Goal: Find specific page/section: Locate a particular part of the current website

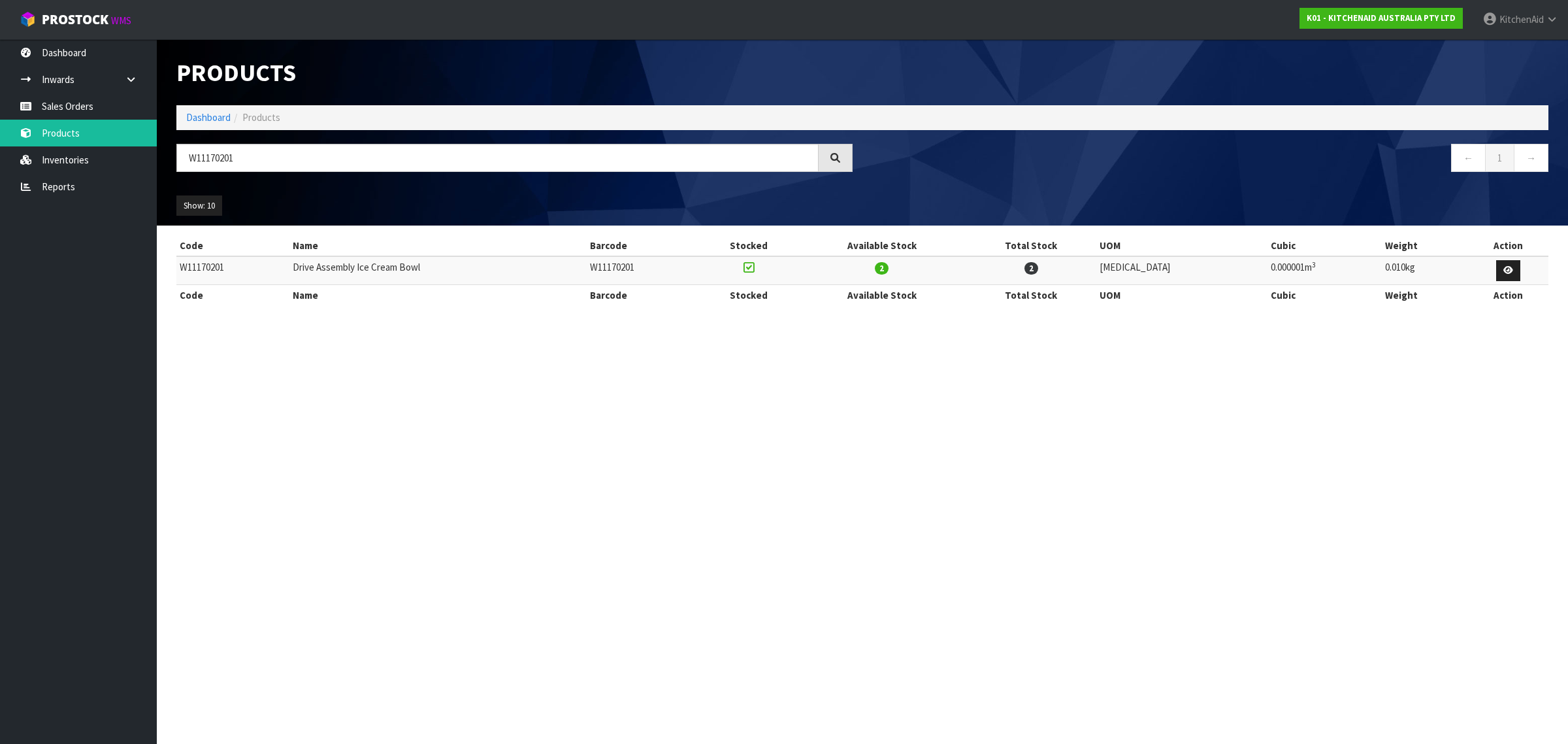
click at [138, 144] on body "Toggle navigation ProStock WMS K01 - KITCHENAID AUSTRALIA PTY LTD [GEOGRAPHIC_D…" at bounding box center [784, 372] width 1568 height 744
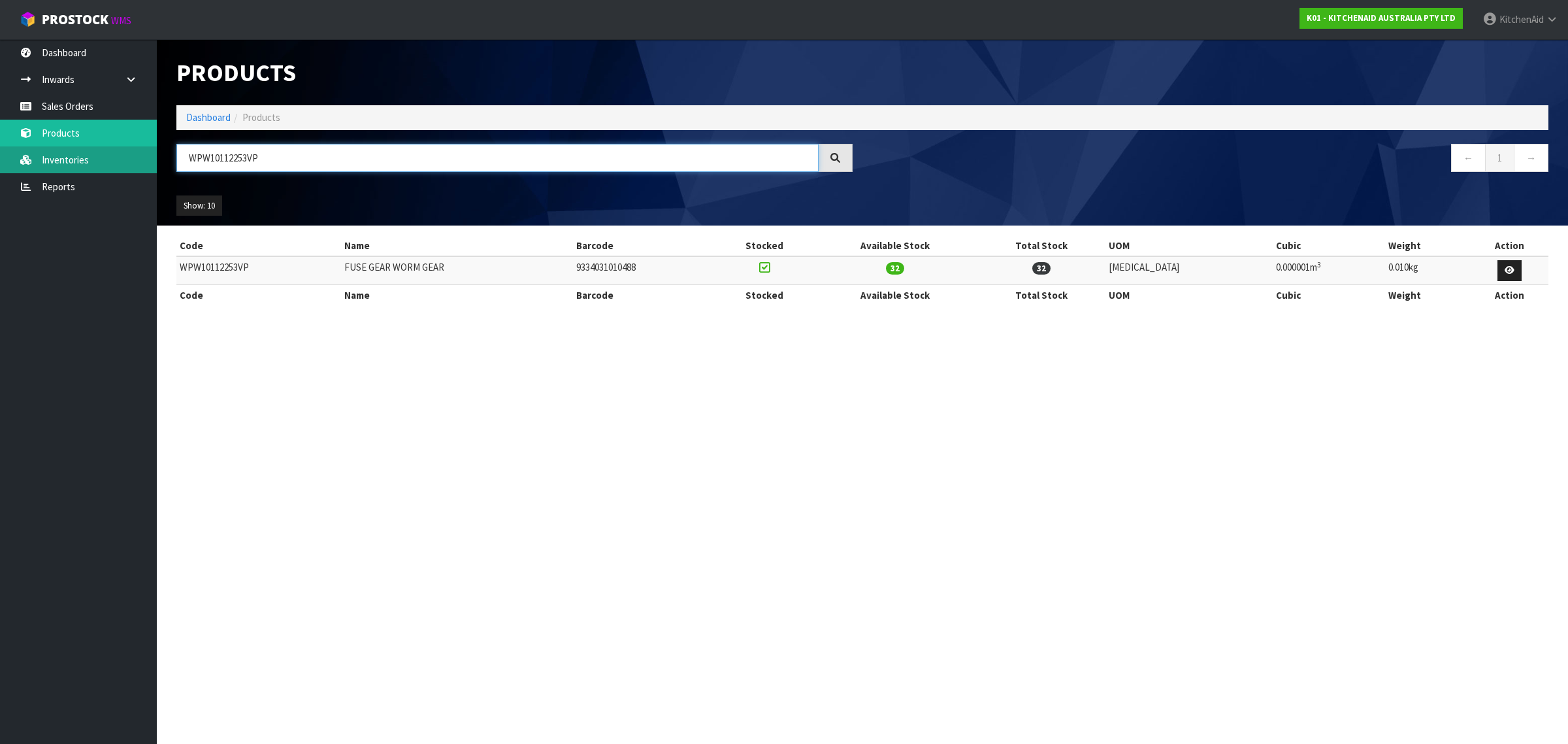
paste input "4162324"
click at [125, 164] on body "Toggle navigation ProStock WMS K01 - KITCHENAID AUSTRALIA PTY LTD [GEOGRAPHIC_D…" at bounding box center [784, 372] width 1568 height 744
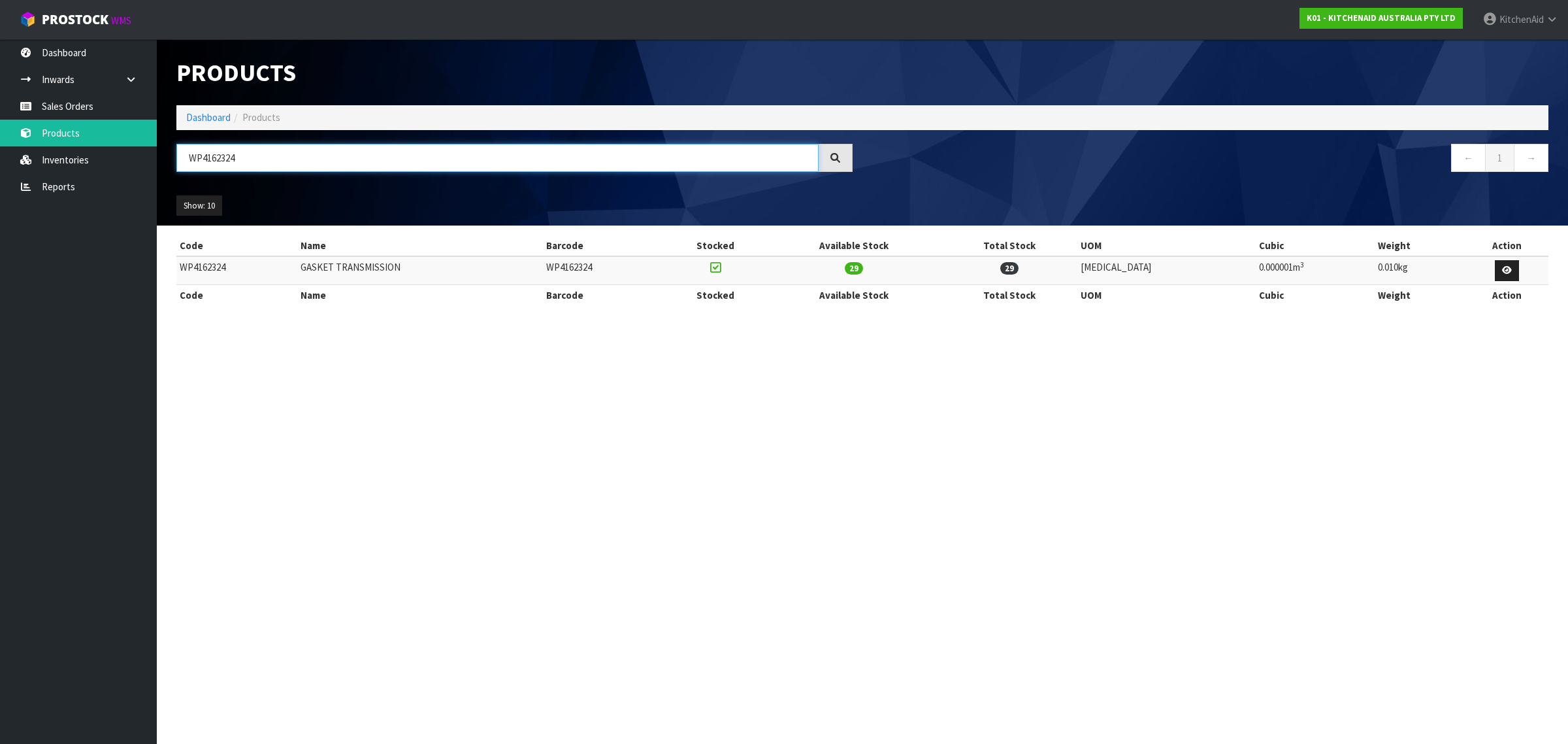
drag, startPoint x: 282, startPoint y: 151, endPoint x: 170, endPoint y: 154, distance: 112.0
click at [170, 154] on div "WP4162324" at bounding box center [515, 163] width 696 height 38
paste input "11480076"
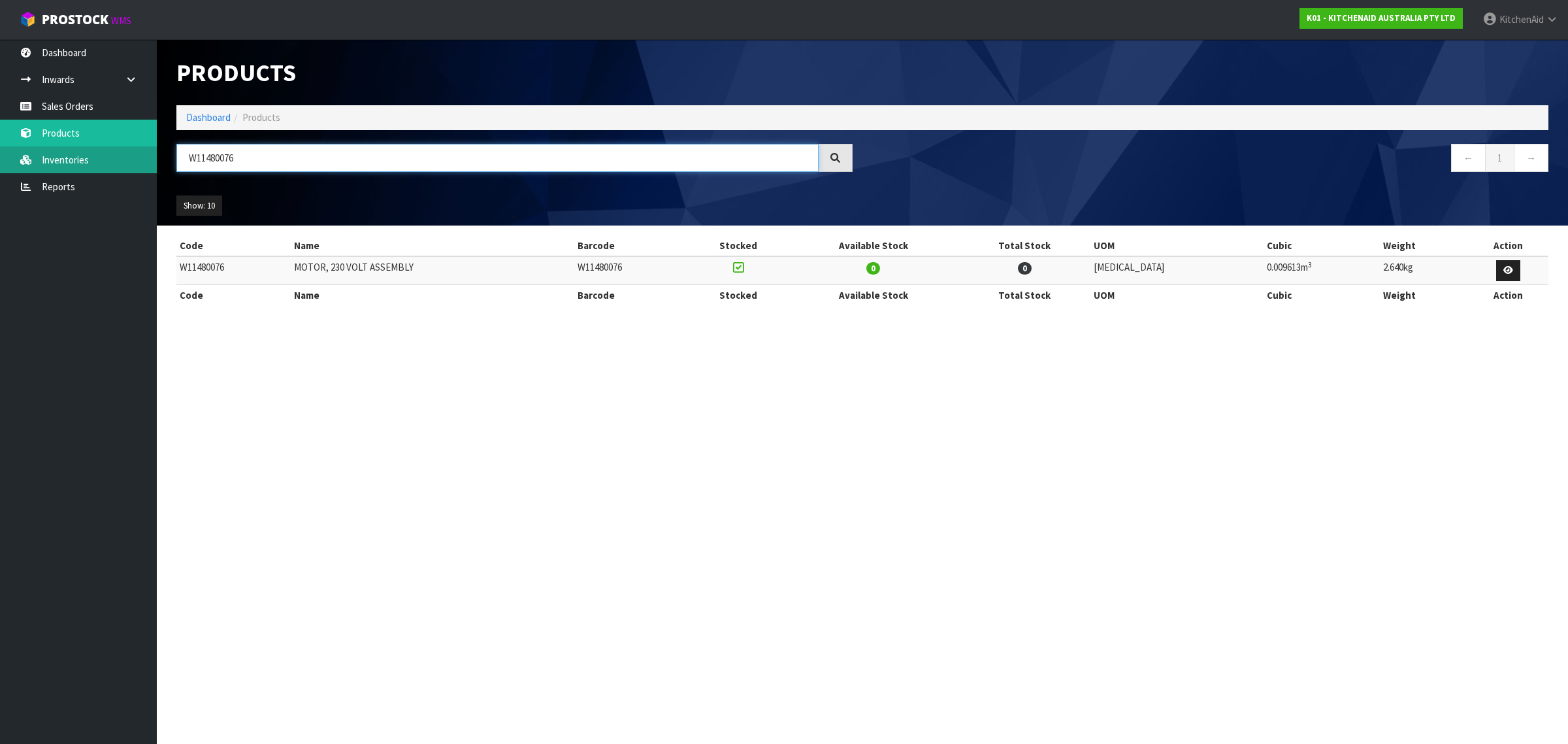
drag, startPoint x: 444, startPoint y: 162, endPoint x: 150, endPoint y: 151, distance: 294.2
click at [119, 151] on body "Toggle navigation ProStock WMS K01 - KITCHENAID AUSTRALIA PTY LTD [GEOGRAPHIC_D…" at bounding box center [784, 372] width 1568 height 744
paste input "512563"
drag, startPoint x: 255, startPoint y: 158, endPoint x: 177, endPoint y: 151, distance: 78.3
click at [177, 151] on input "W11512563" at bounding box center [497, 158] width 642 height 28
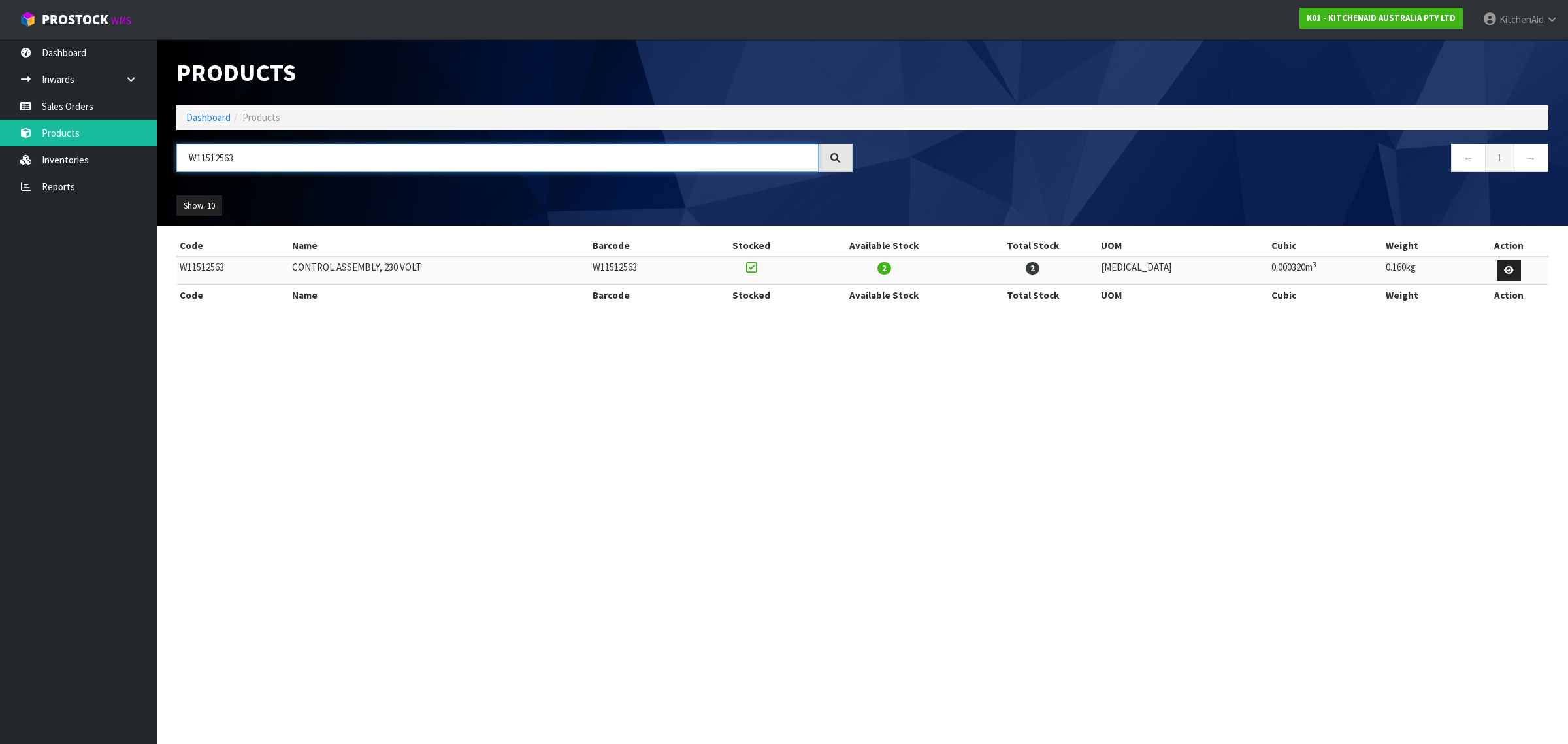
paste input "023464"
drag, startPoint x: 257, startPoint y: 160, endPoint x: 142, endPoint y: 151, distance: 115.4
click at [142, 151] on body "Toggle navigation ProStock WMS K01 - KITCHENAID AUSTRALIA PTY LTD [GEOGRAPHIC_D…" at bounding box center [784, 372] width 1568 height 744
paste input "1595416"
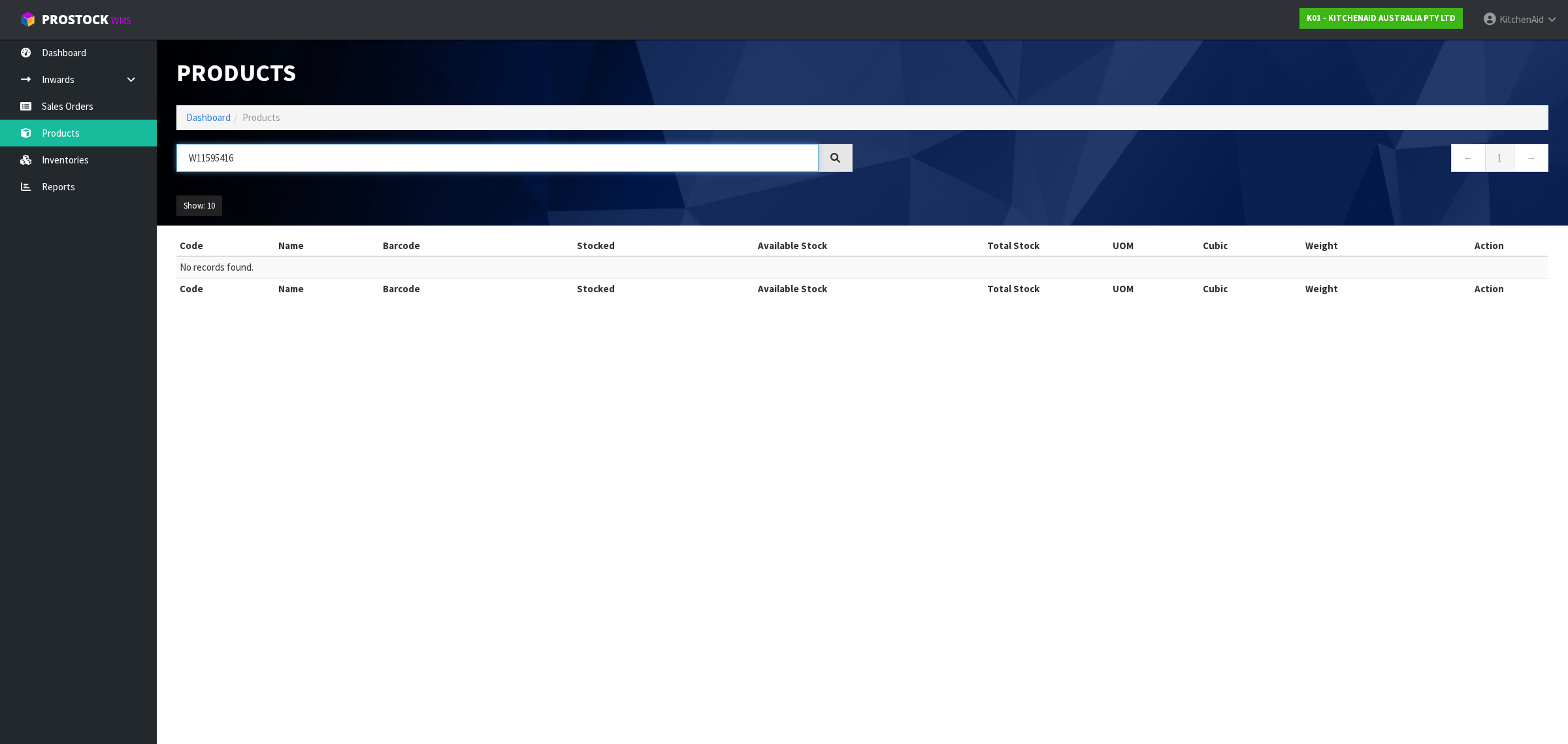
drag, startPoint x: 264, startPoint y: 161, endPoint x: 170, endPoint y: 162, distance: 94.0
click at [170, 162] on div "W11595416" at bounding box center [515, 163] width 696 height 38
paste input "318052"
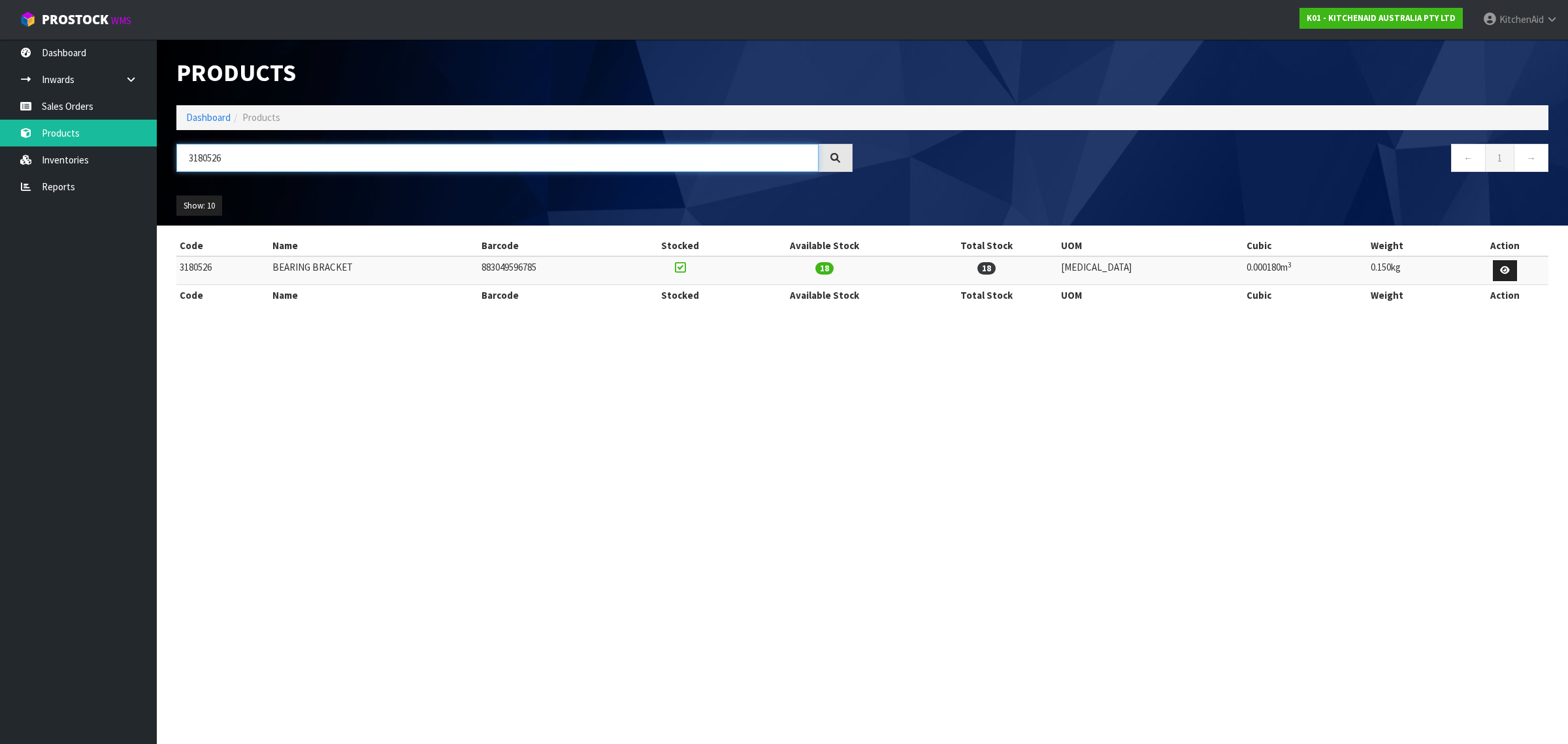
paste input "W11175138"
drag, startPoint x: 239, startPoint y: 154, endPoint x: 177, endPoint y: 164, distance: 62.8
click at [177, 164] on input "3180526" at bounding box center [497, 158] width 642 height 28
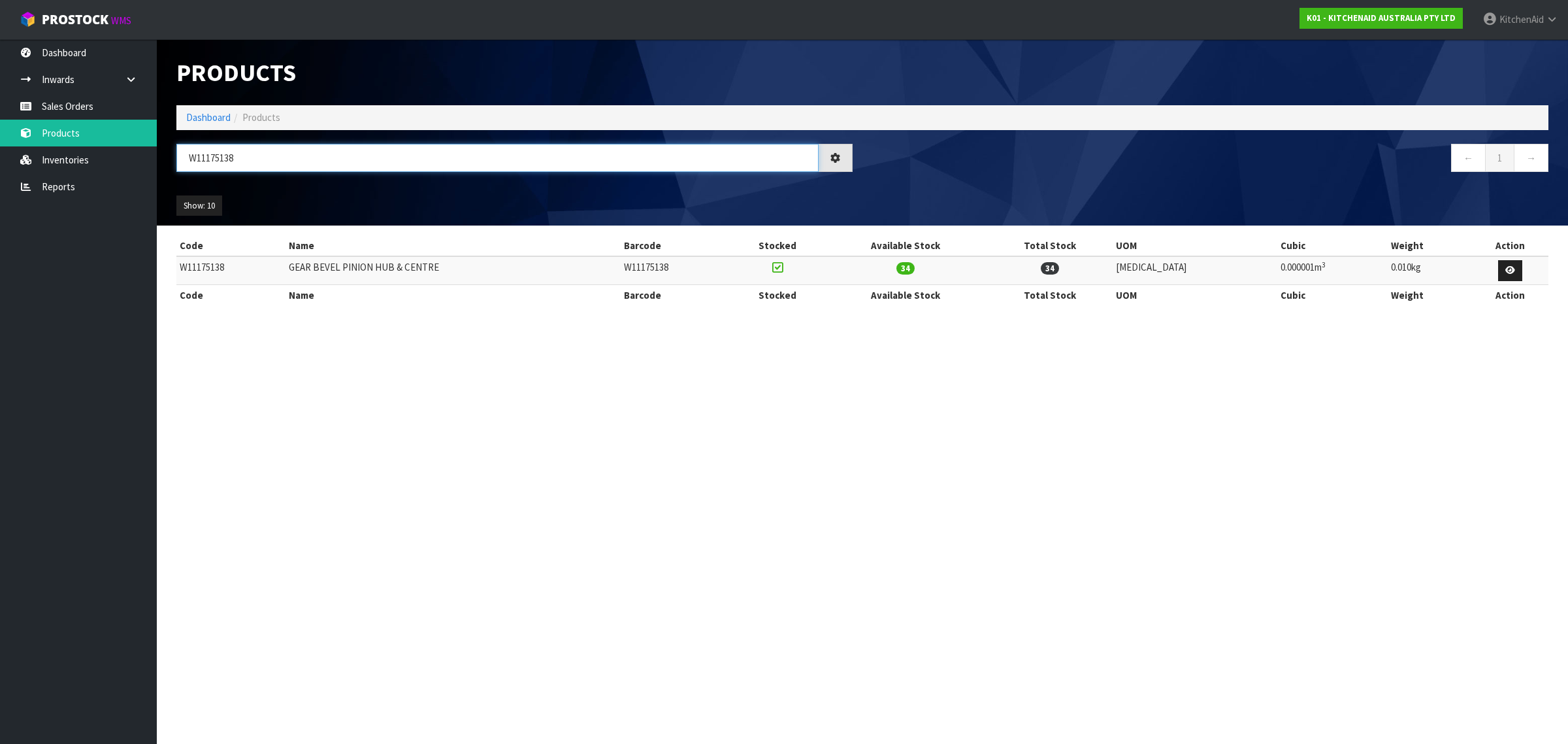
paste input "047136"
drag, startPoint x: 275, startPoint y: 149, endPoint x: 190, endPoint y: 159, distance: 85.6
click at [190, 158] on input "W10471368" at bounding box center [497, 158] width 642 height 28
drag, startPoint x: 474, startPoint y: 164, endPoint x: 171, endPoint y: 151, distance: 303.3
click at [171, 151] on div "W10471368" at bounding box center [515, 163] width 696 height 38
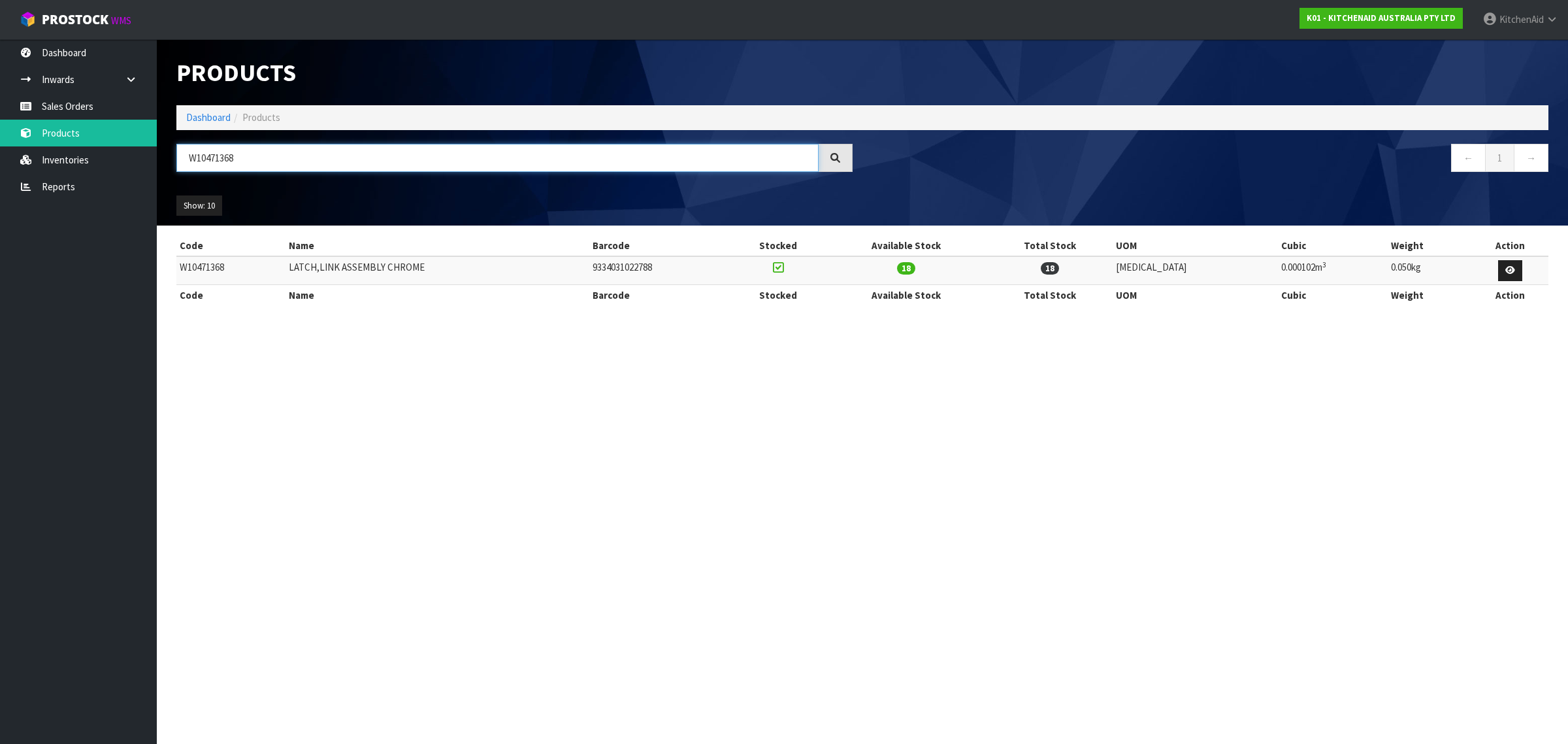
paste input "3184264"
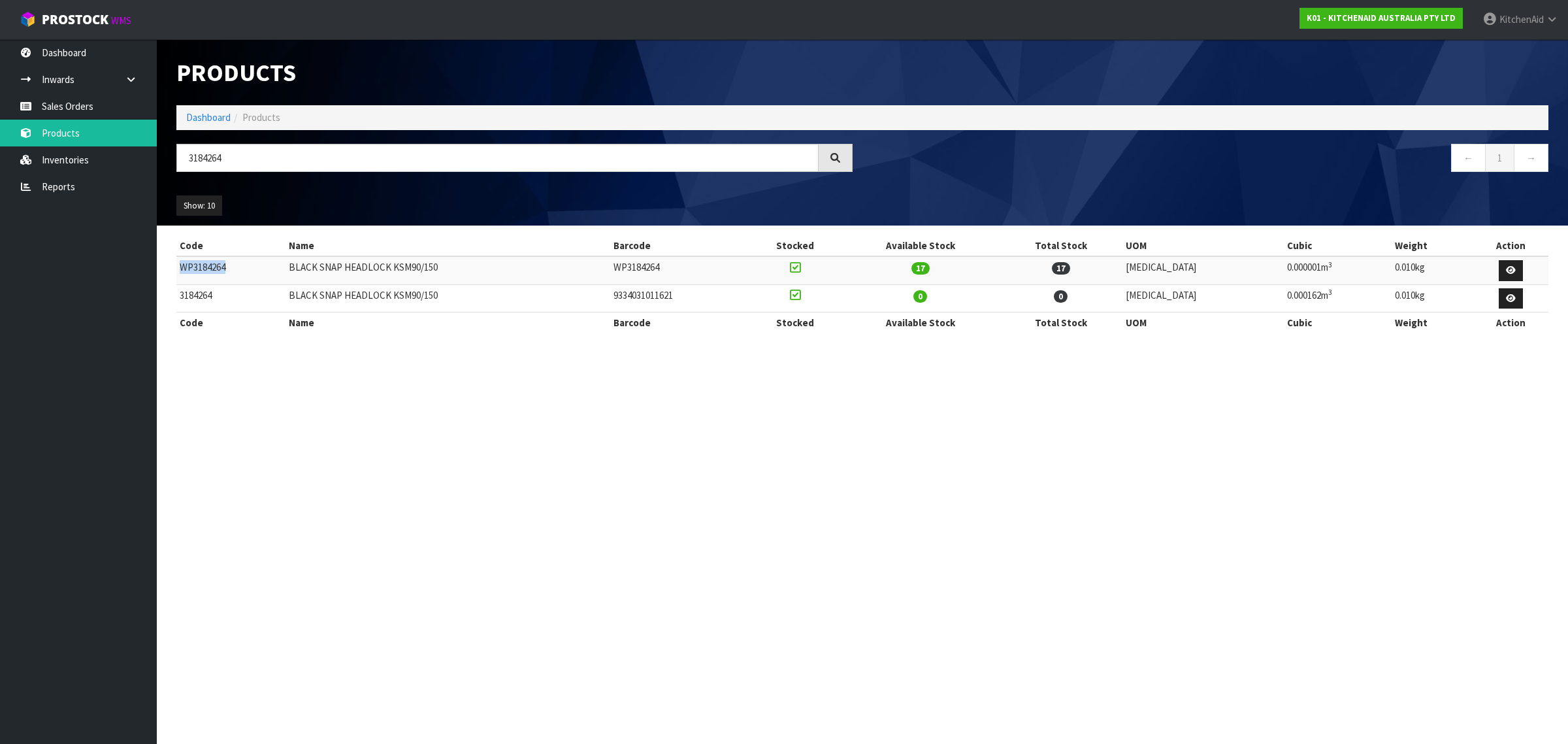
drag, startPoint x: 239, startPoint y: 266, endPoint x: 181, endPoint y: 272, distance: 58.3
click at [181, 272] on td "WP3184264" at bounding box center [230, 270] width 109 height 28
copy td "WP3184264"
drag, startPoint x: 260, startPoint y: 156, endPoint x: 143, endPoint y: 175, distance: 118.5
click at [143, 175] on body "Toggle navigation ProStock WMS K01 - KITCHENAID AUSTRALIA PTY LTD [GEOGRAPHIC_D…" at bounding box center [784, 372] width 1568 height 744
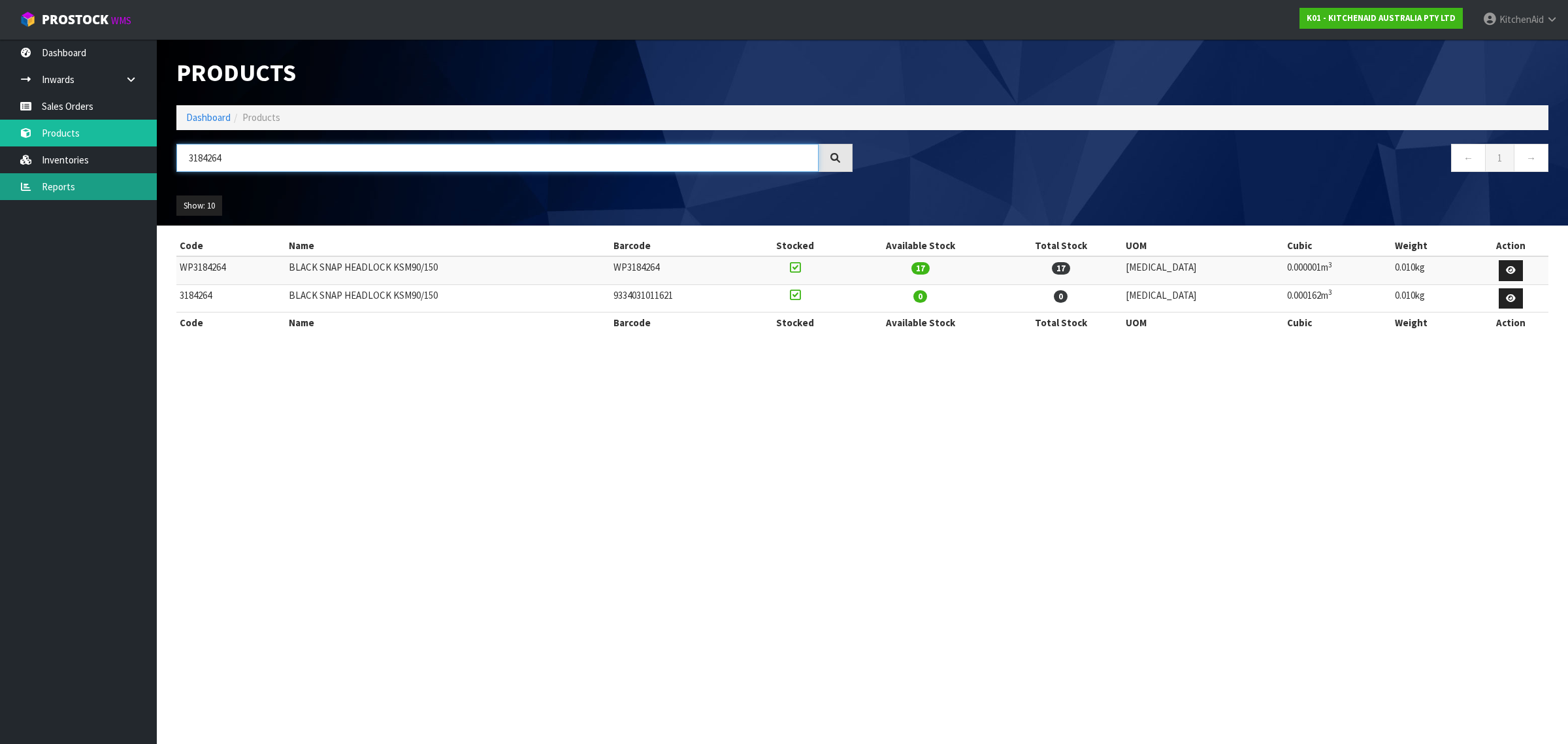
paste input "W11209491"
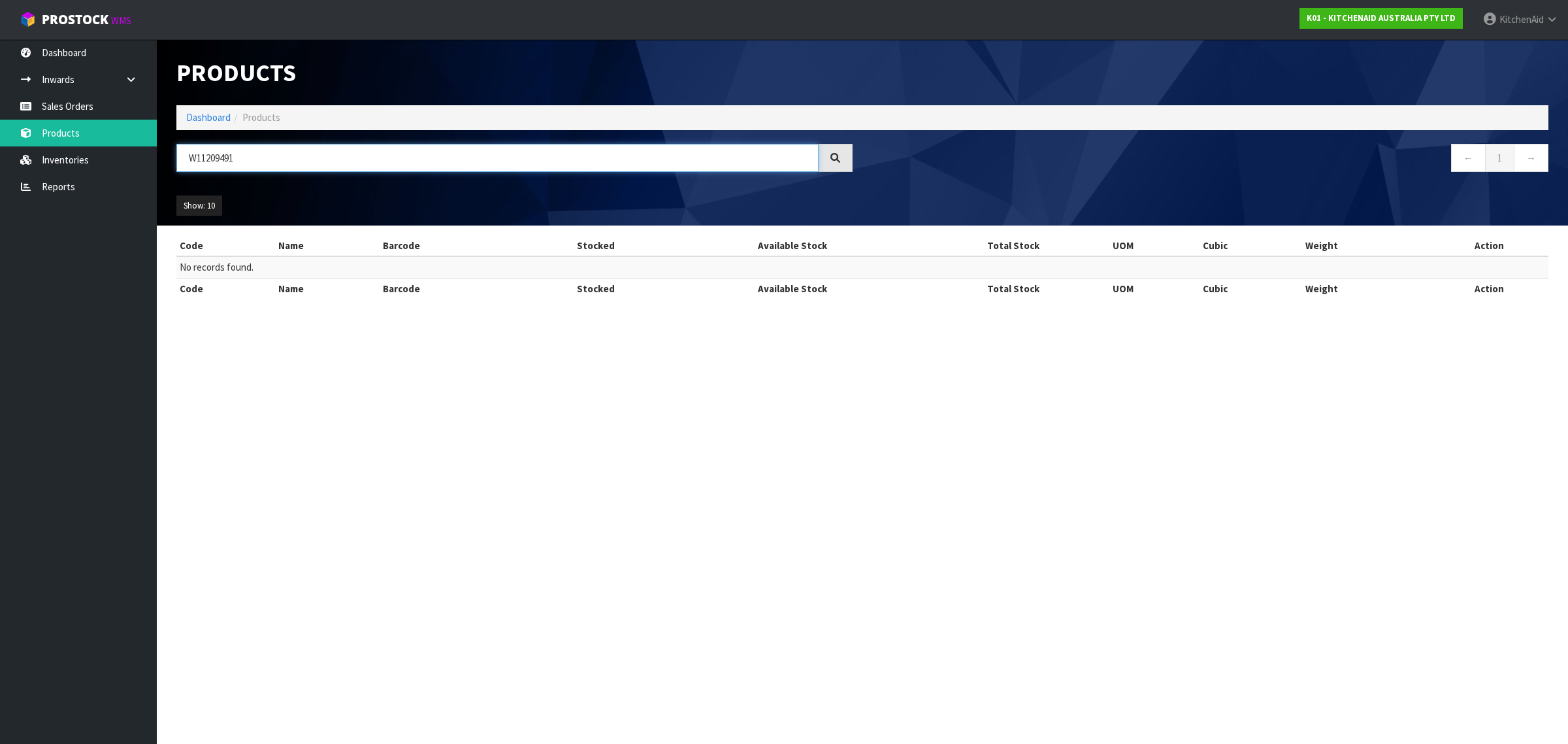
paste input "P3184264"
drag, startPoint x: 289, startPoint y: 158, endPoint x: 164, endPoint y: 146, distance: 125.6
click at [164, 146] on header "Products Import Products Drop file here to import csv template Dashboard Produc…" at bounding box center [862, 132] width 1411 height 186
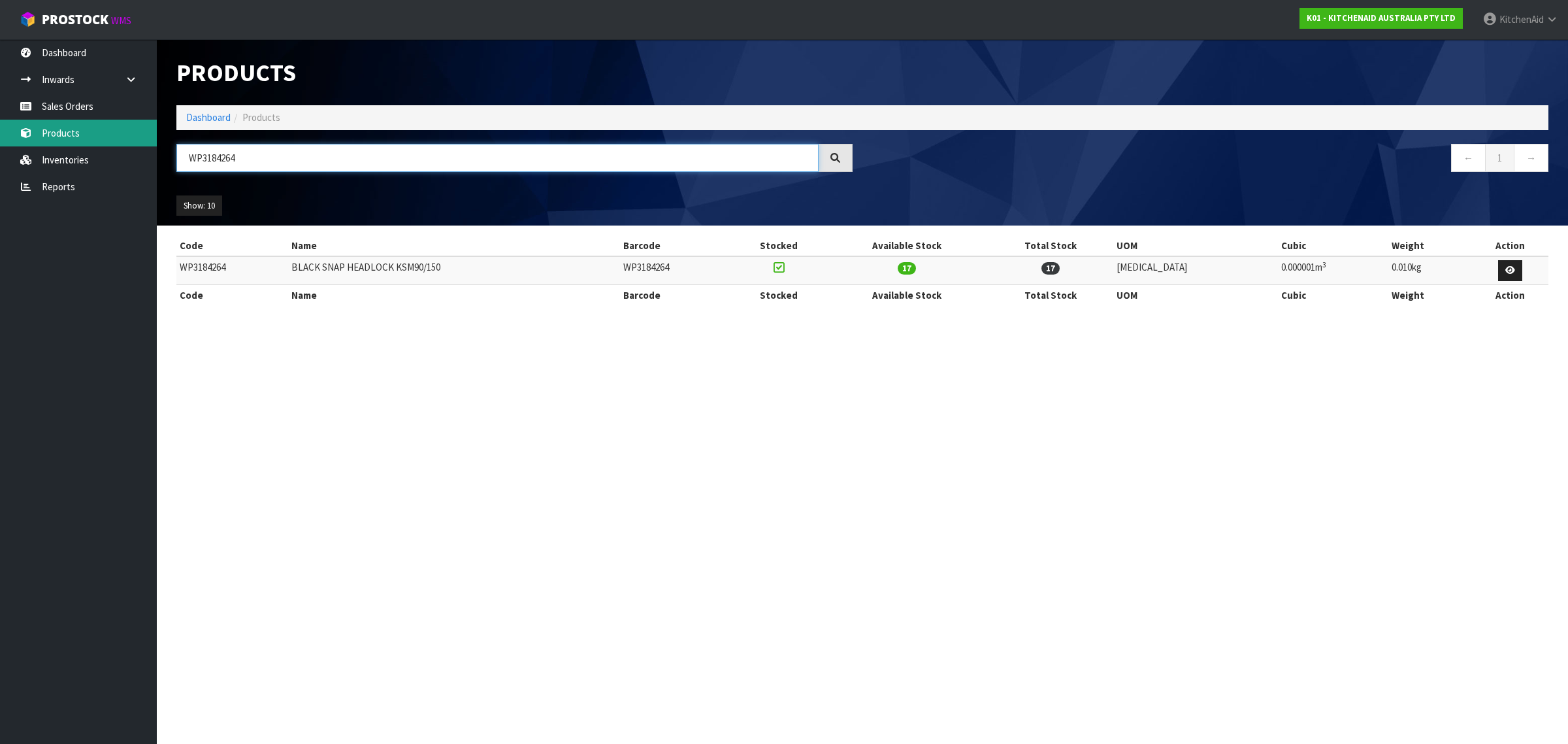
drag, startPoint x: 306, startPoint y: 164, endPoint x: 118, endPoint y: 119, distance: 193.3
click at [118, 119] on body "Toggle navigation ProStock WMS K01 - KITCHENAID AUSTRALIA PTY LTD [GEOGRAPHIC_D…" at bounding box center [784, 372] width 1568 height 744
paste input "10781240"
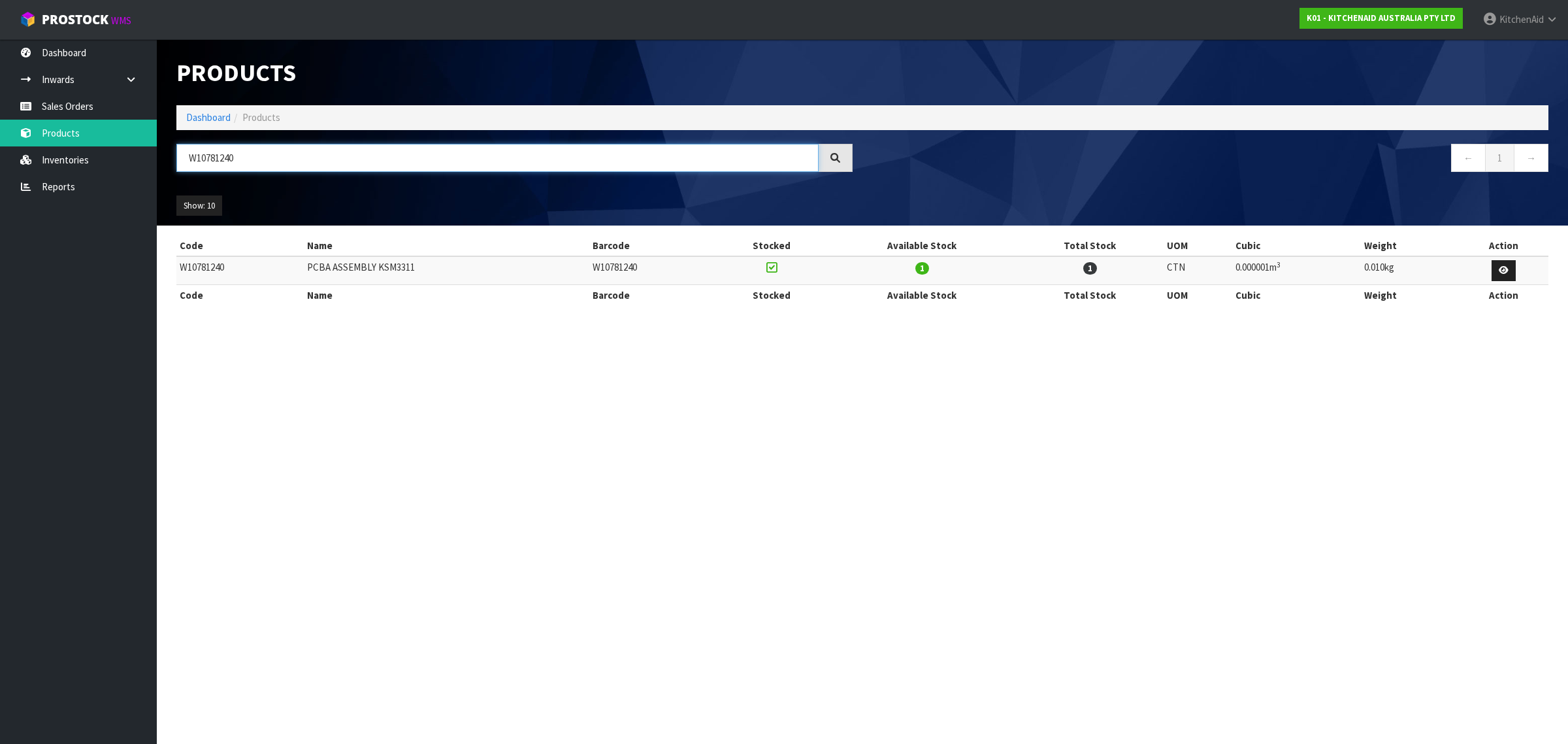
drag, startPoint x: 266, startPoint y: 164, endPoint x: 161, endPoint y: 146, distance: 106.5
click at [173, 151] on div "W10781240" at bounding box center [515, 163] width 696 height 38
paste input "50953"
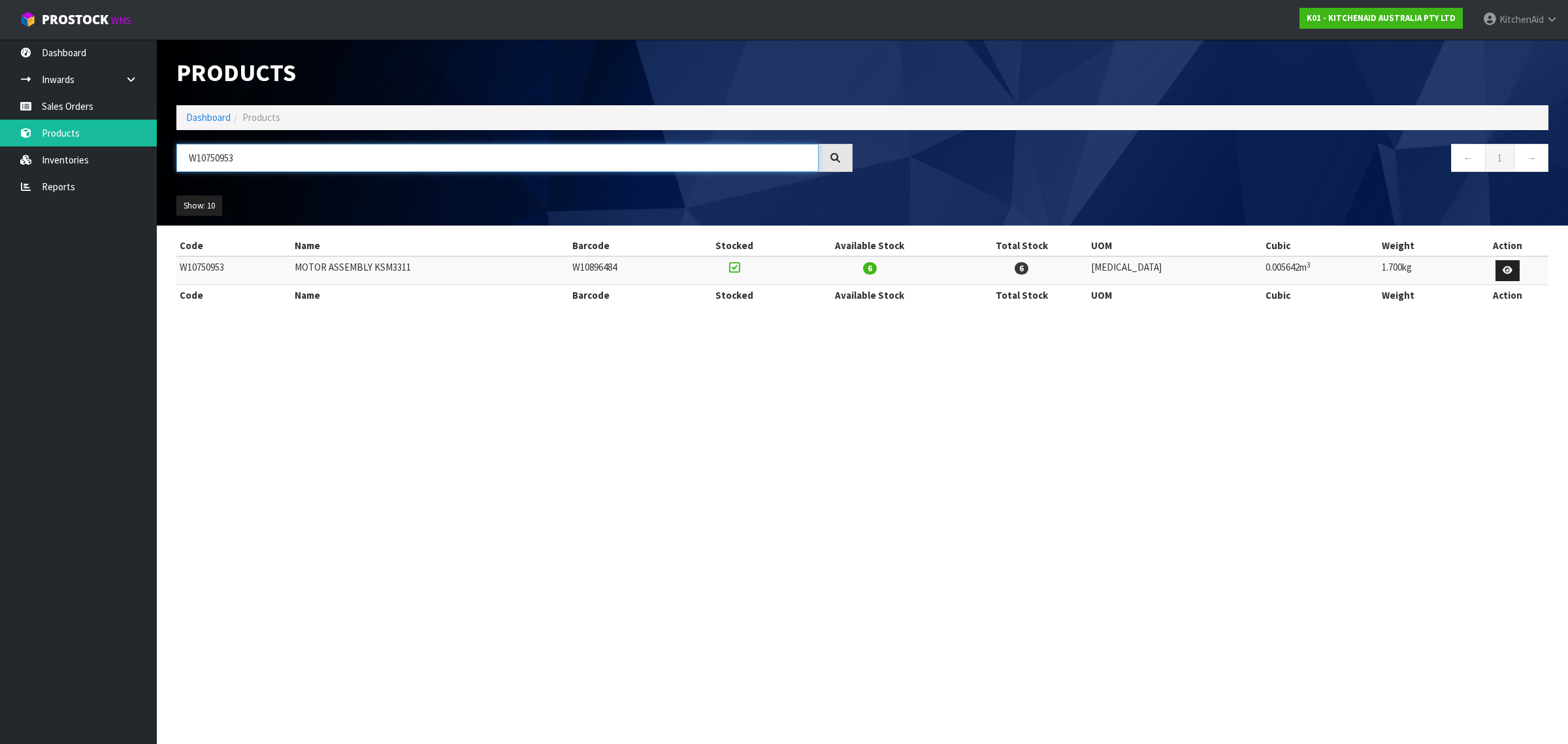
drag, startPoint x: 266, startPoint y: 151, endPoint x: 163, endPoint y: 132, distance: 104.7
click at [163, 132] on header "Products Import Products Drop file here to import csv template Dashboard Produc…" at bounding box center [862, 132] width 1411 height 186
paste input "887360"
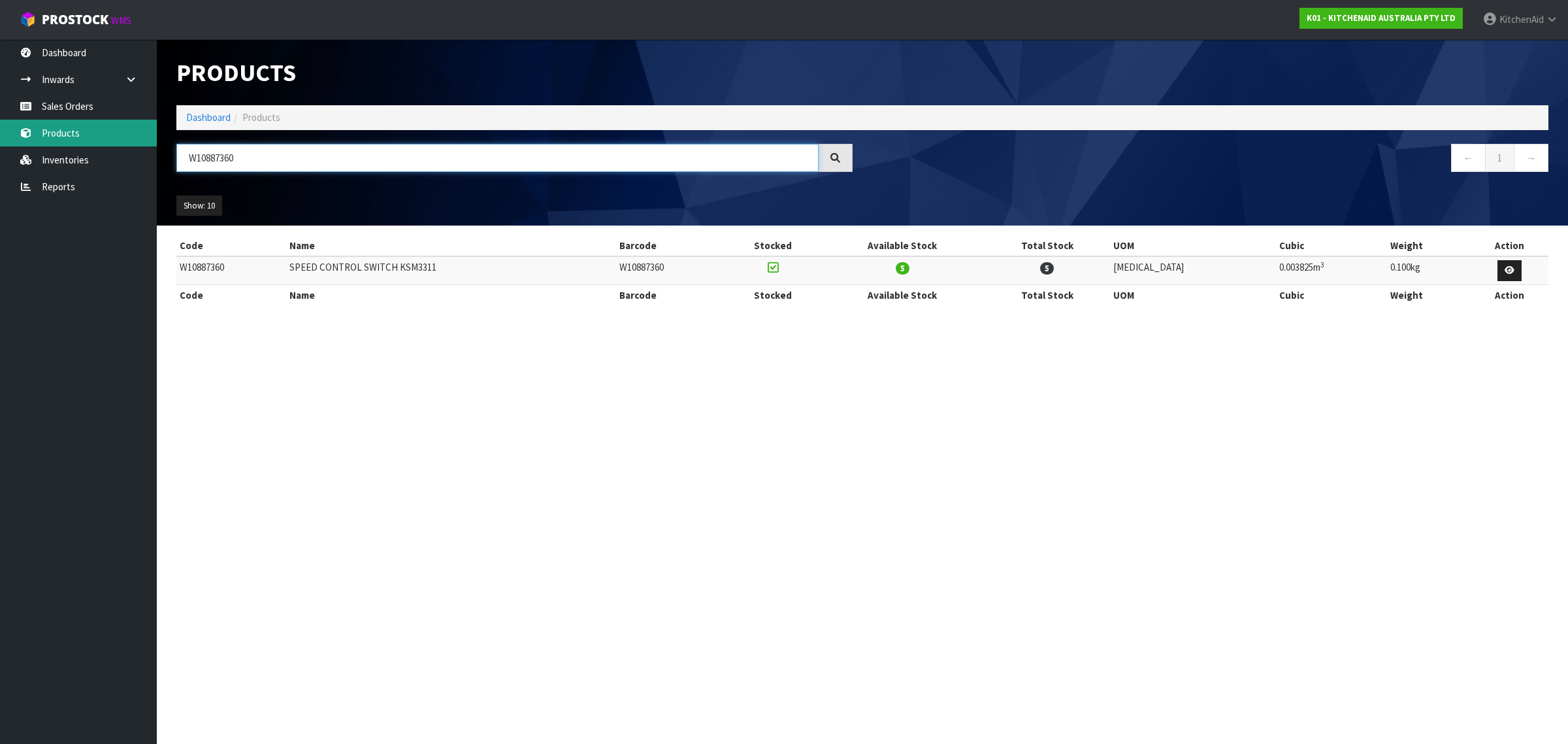
drag, startPoint x: 278, startPoint y: 162, endPoint x: 139, endPoint y: 139, distance: 140.9
click at [149, 146] on body "Toggle navigation ProStock WMS K01 - KITCHENAID AUSTRALIA PTY LTD [GEOGRAPHIC_D…" at bounding box center [784, 372] width 1568 height 744
paste input "9706885"
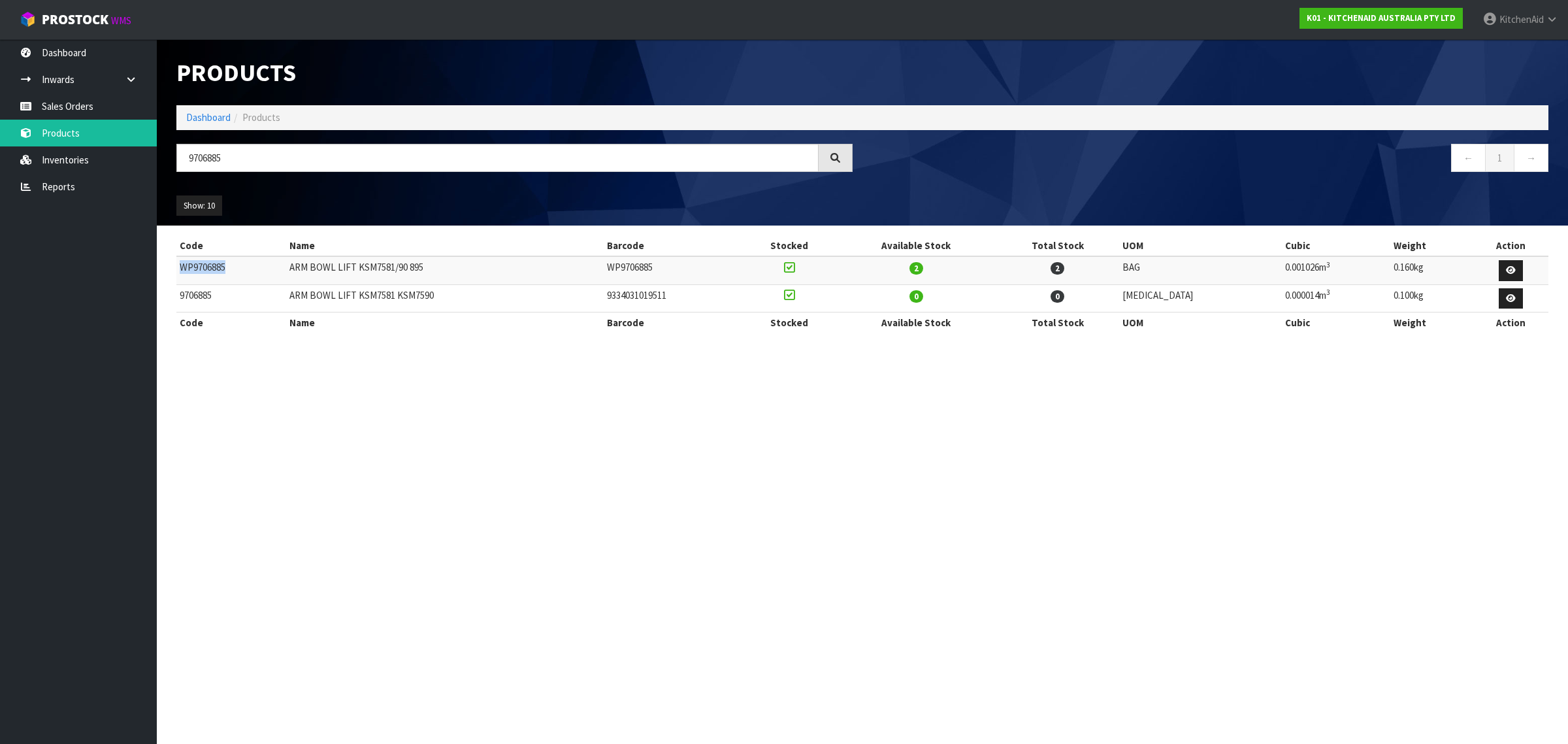
drag, startPoint x: 230, startPoint y: 265, endPoint x: 177, endPoint y: 271, distance: 53.3
click at [177, 271] on td "WP9706885" at bounding box center [231, 270] width 110 height 28
copy td "WP9706885"
drag, startPoint x: 252, startPoint y: 162, endPoint x: 144, endPoint y: 161, distance: 108.0
click at [146, 167] on body "Toggle navigation ProStock WMS K01 - KITCHENAID AUSTRALIA PTY LTD [GEOGRAPHIC_D…" at bounding box center [784, 372] width 1568 height 744
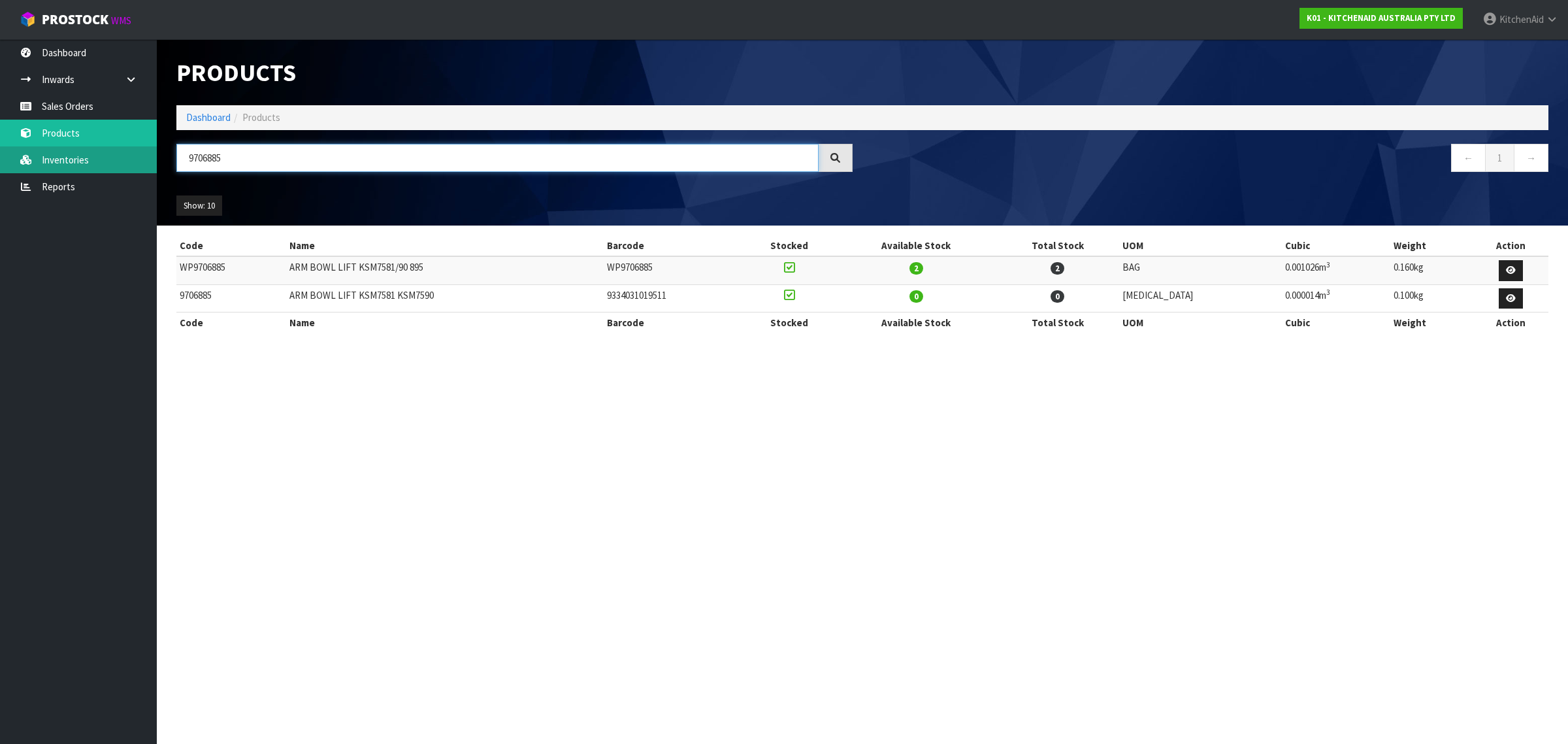
paste input "WP9709276"
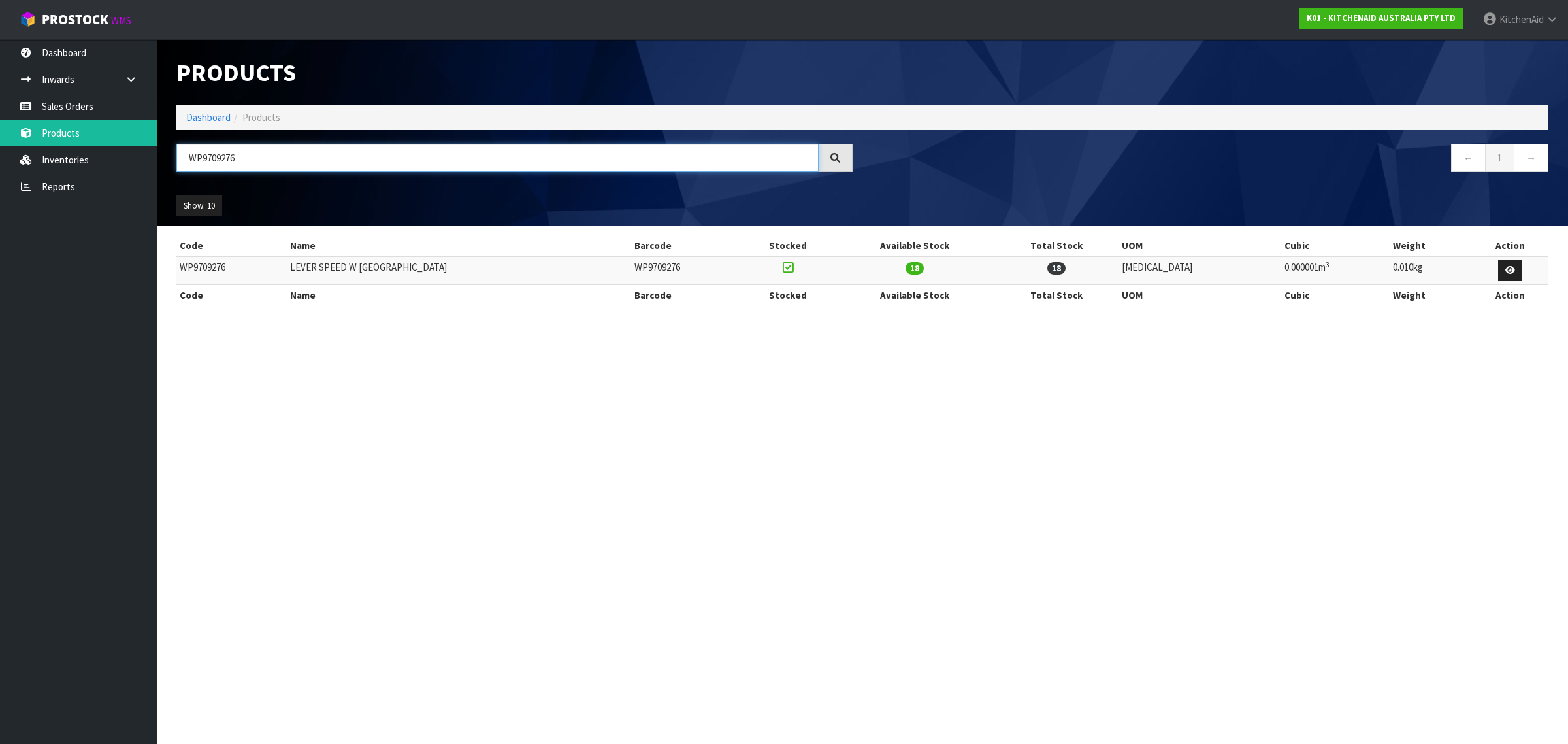
drag, startPoint x: 248, startPoint y: 159, endPoint x: 163, endPoint y: 164, distance: 85.1
click at [163, 164] on header "Products Import Products Drop file here to import csv template Dashboard Produc…" at bounding box center [862, 132] width 1411 height 186
paste input "10900799"
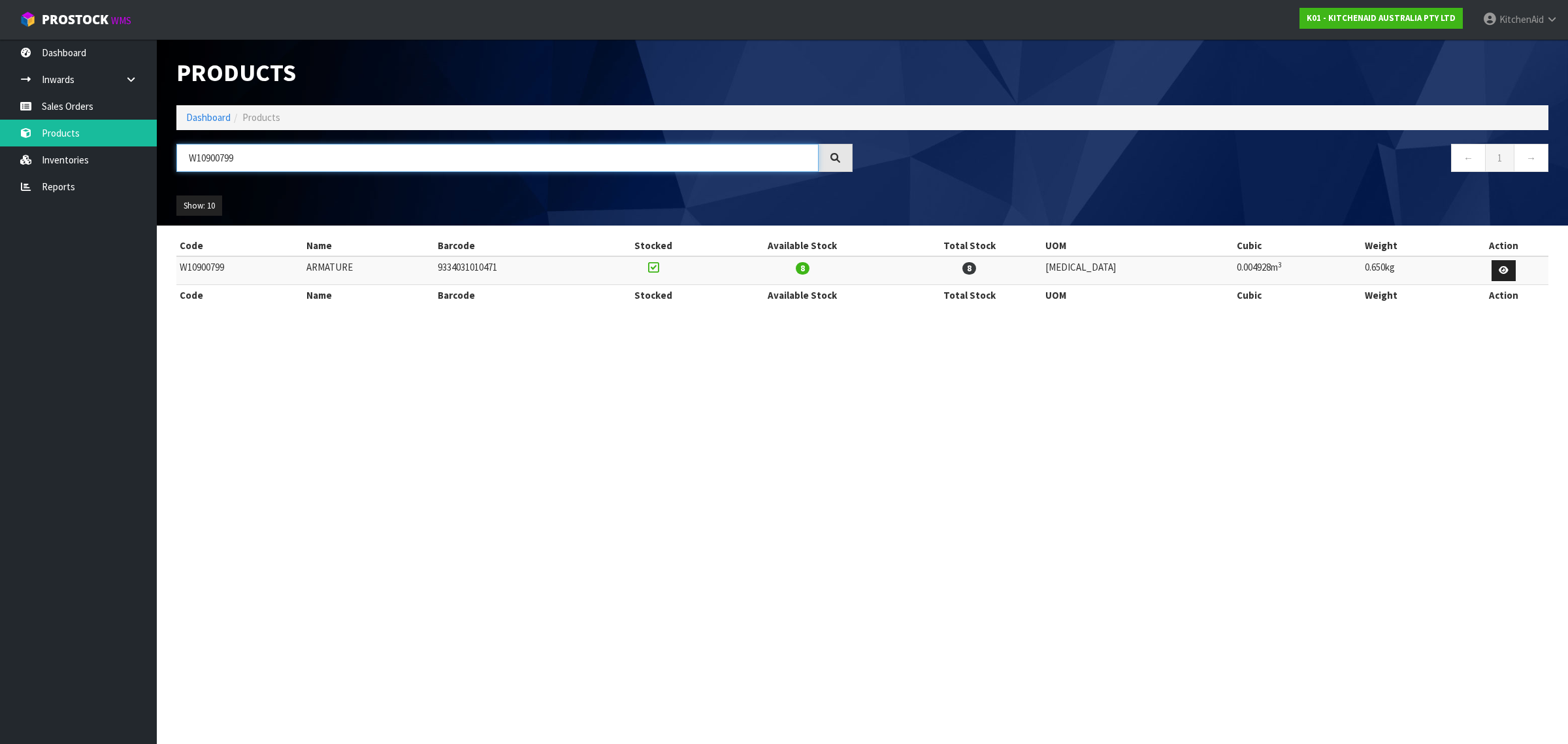
drag, startPoint x: 219, startPoint y: 151, endPoint x: 181, endPoint y: 154, distance: 38.1
click at [181, 154] on input "W10900799" at bounding box center [497, 158] width 642 height 28
drag, startPoint x: 271, startPoint y: 164, endPoint x: 122, endPoint y: 143, distance: 150.5
click at [122, 143] on body "Toggle navigation ProStock WMS K01 - KITCHENAID AUSTRALIA PTY LTD [GEOGRAPHIC_D…" at bounding box center [784, 372] width 1568 height 744
paste input "3180526"
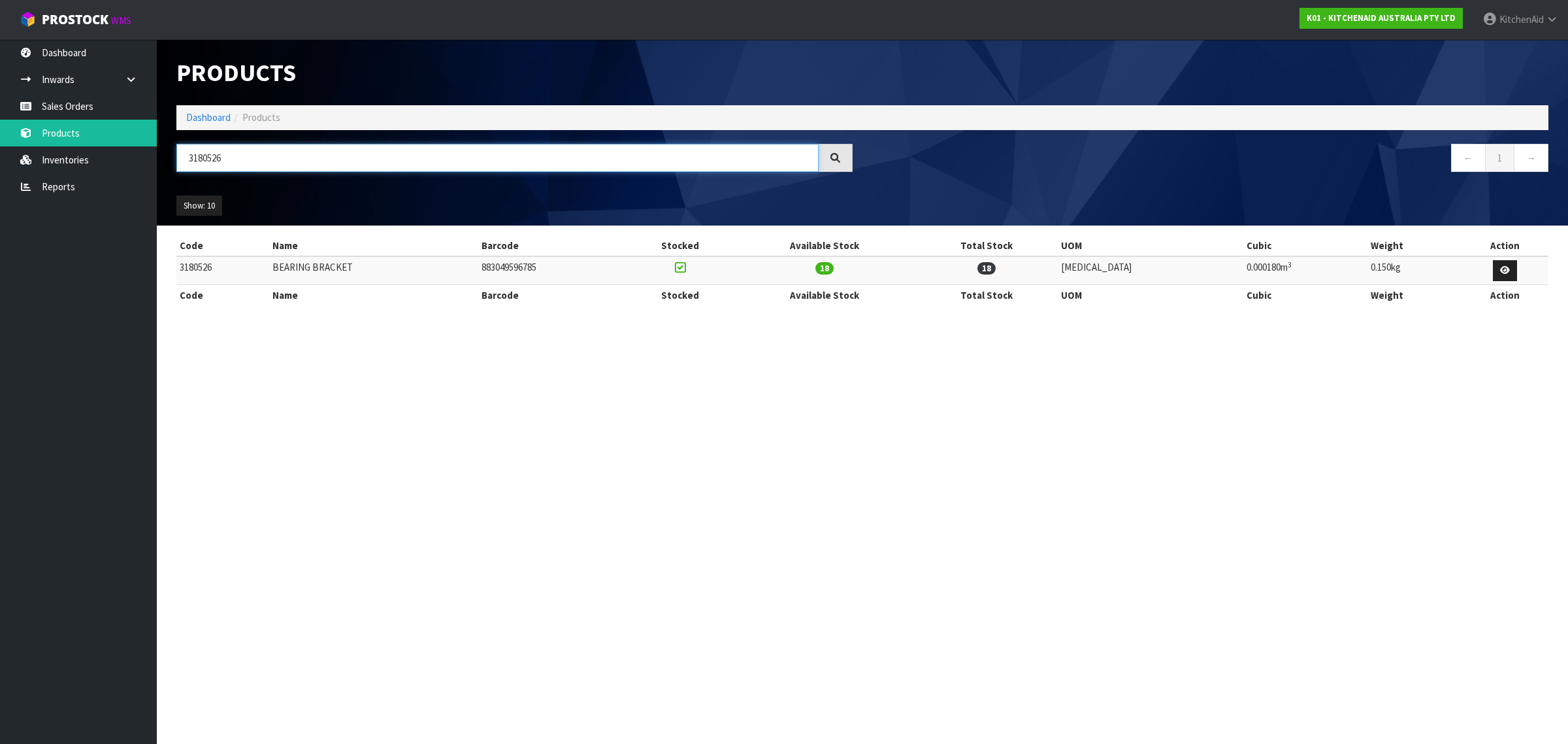
click at [258, 155] on input "3180526" at bounding box center [497, 158] width 642 height 28
drag, startPoint x: 258, startPoint y: 155, endPoint x: 72, endPoint y: 124, distance: 188.6
click at [72, 124] on body "Toggle navigation ProStock WMS K01 - KITCHENAID AUSTRALIA PTY LTD [GEOGRAPHIC_D…" at bounding box center [784, 372] width 1568 height 744
paste input "WP4162324"
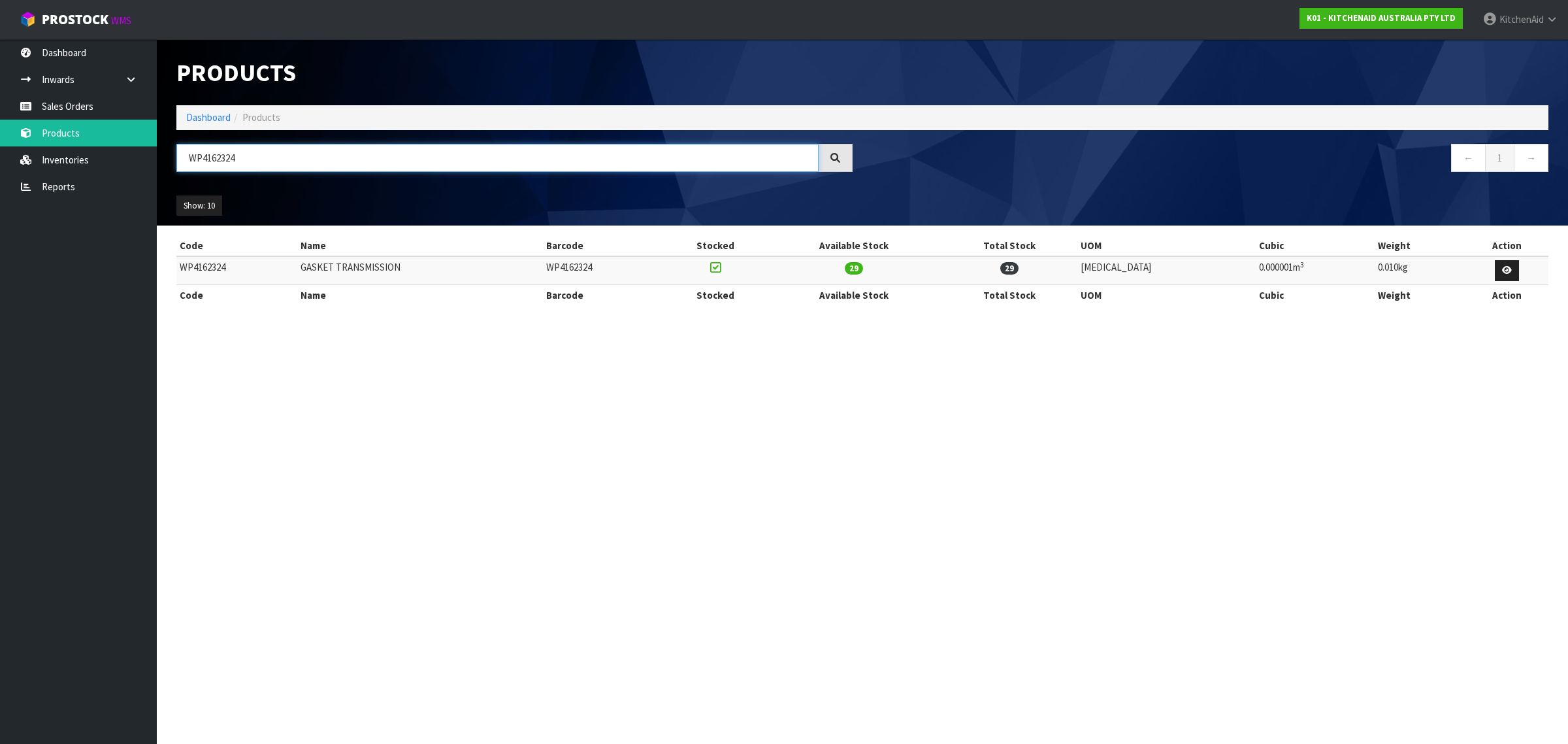
drag, startPoint x: 314, startPoint y: 157, endPoint x: 174, endPoint y: 154, distance: 140.0
click at [173, 157] on div "WP4162324" at bounding box center [515, 163] width 696 height 38
paste input "240775-1"
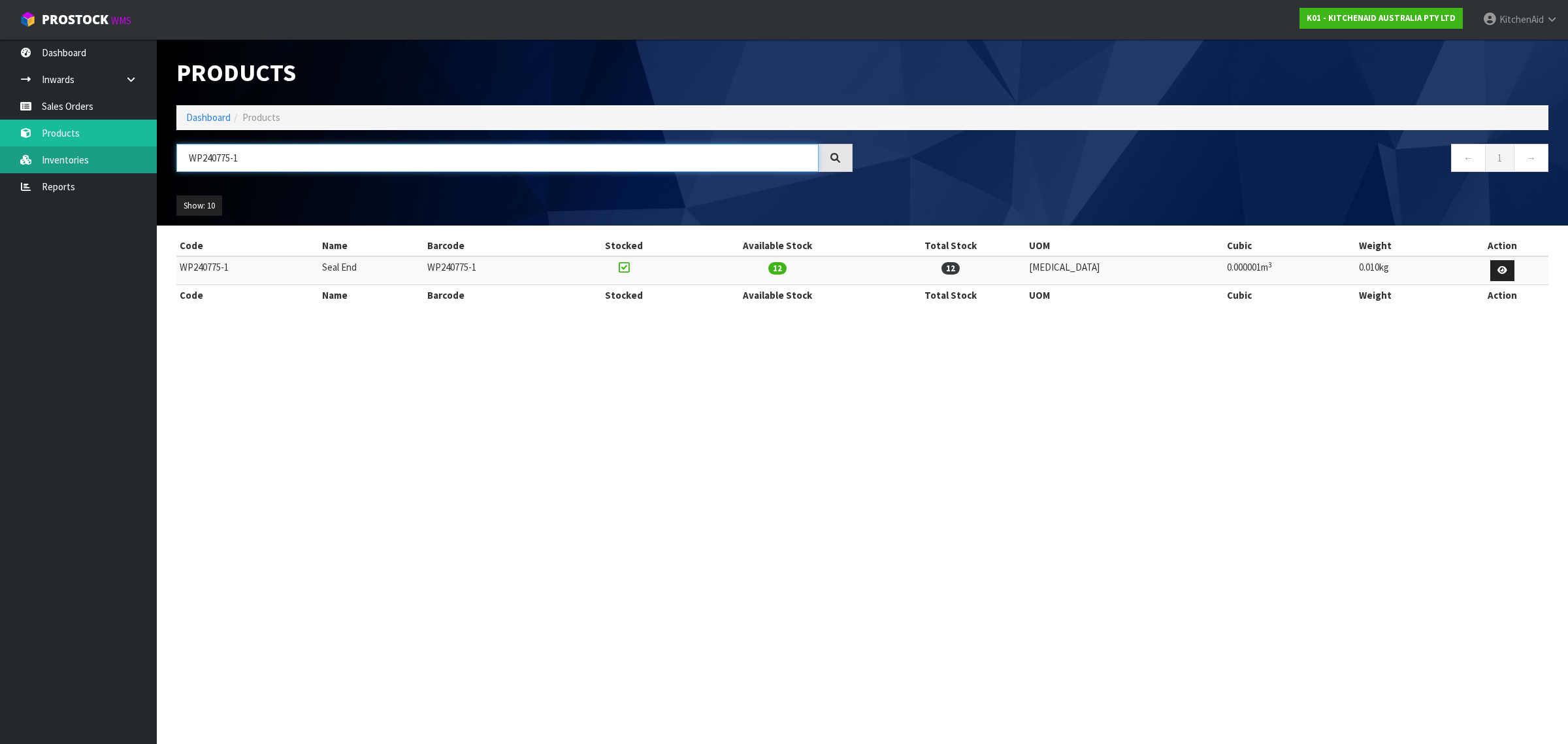
drag, startPoint x: 351, startPoint y: 156, endPoint x: 149, endPoint y: 149, distance: 202.1
click at [149, 149] on body "Toggle navigation ProStock WMS K01 - KITCHENAID AUSTRALIA PTY LTD [GEOGRAPHIC_D…" at bounding box center [784, 372] width 1568 height 744
paste input "4162324"
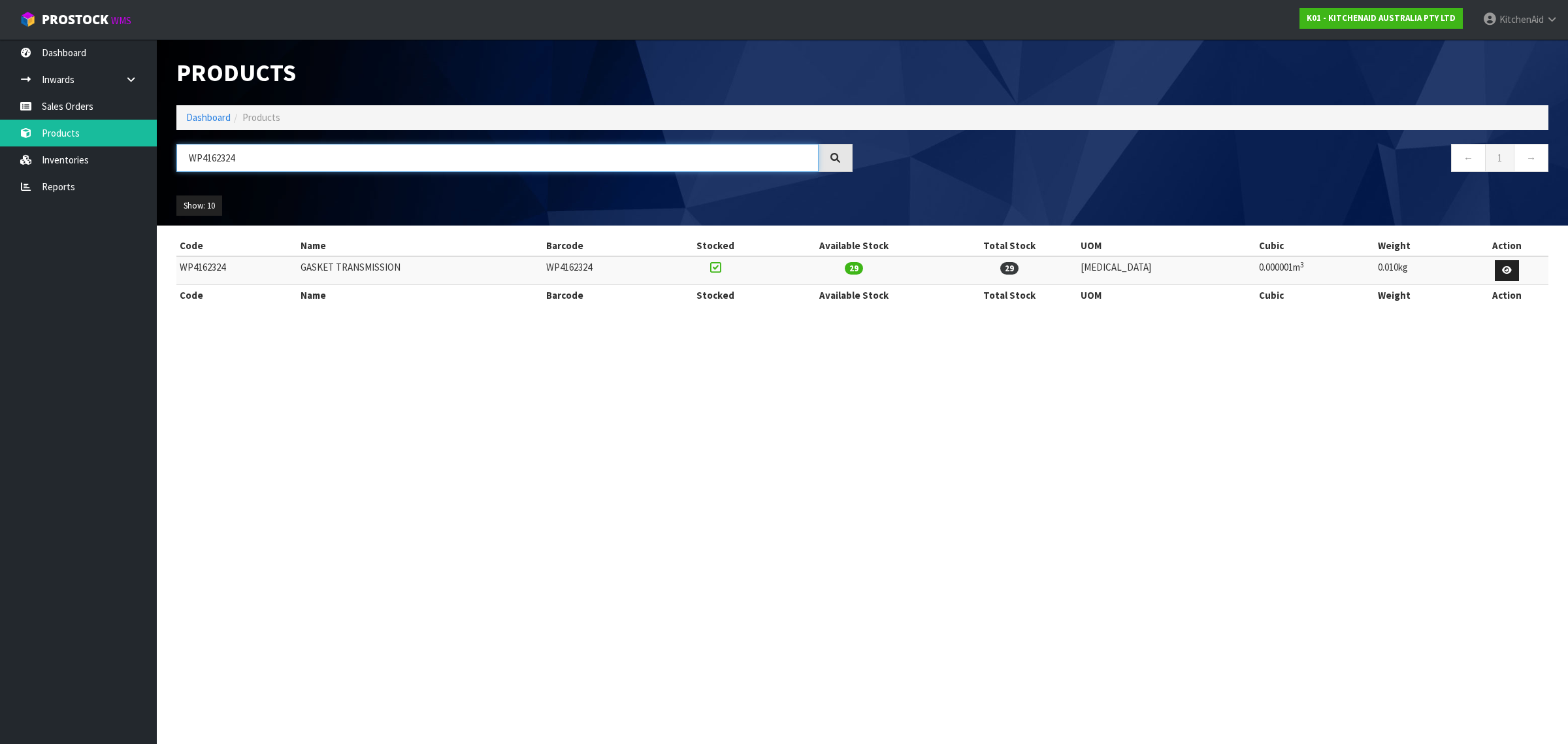
drag, startPoint x: 316, startPoint y: 161, endPoint x: 169, endPoint y: 142, distance: 148.2
click at [169, 142] on div "Products Import Products Drop file here to import csv template Dashboard Produc…" at bounding box center [863, 132] width 1391 height 186
paste input "W10234531"
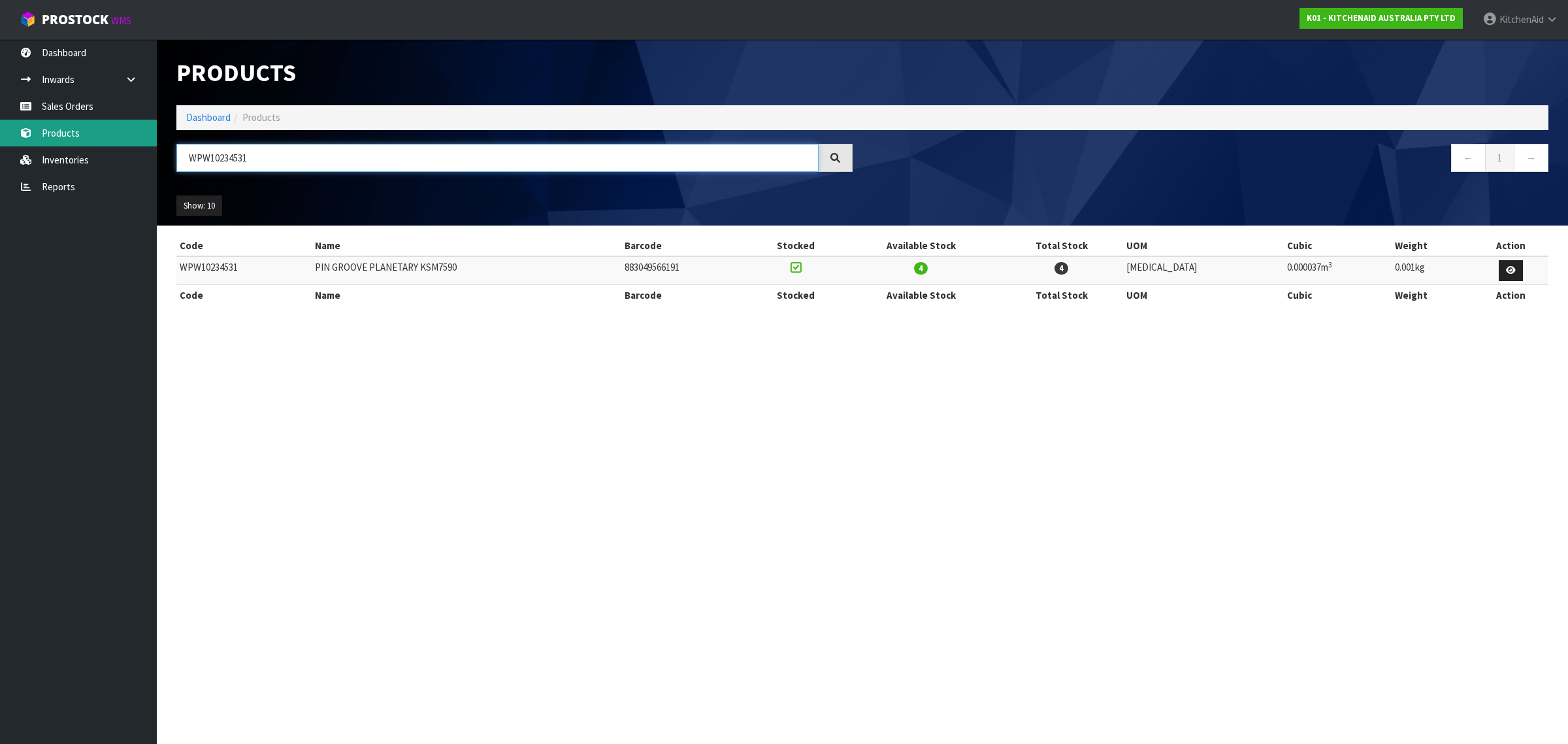
paste input "112253VP"
drag, startPoint x: 312, startPoint y: 156, endPoint x: 98, endPoint y: 129, distance: 215.7
click at [98, 129] on body "Toggle navigation ProStock WMS K01 - KITCHENAID AUSTRALIA PTY LTD [GEOGRAPHIC_D…" at bounding box center [784, 372] width 1568 height 744
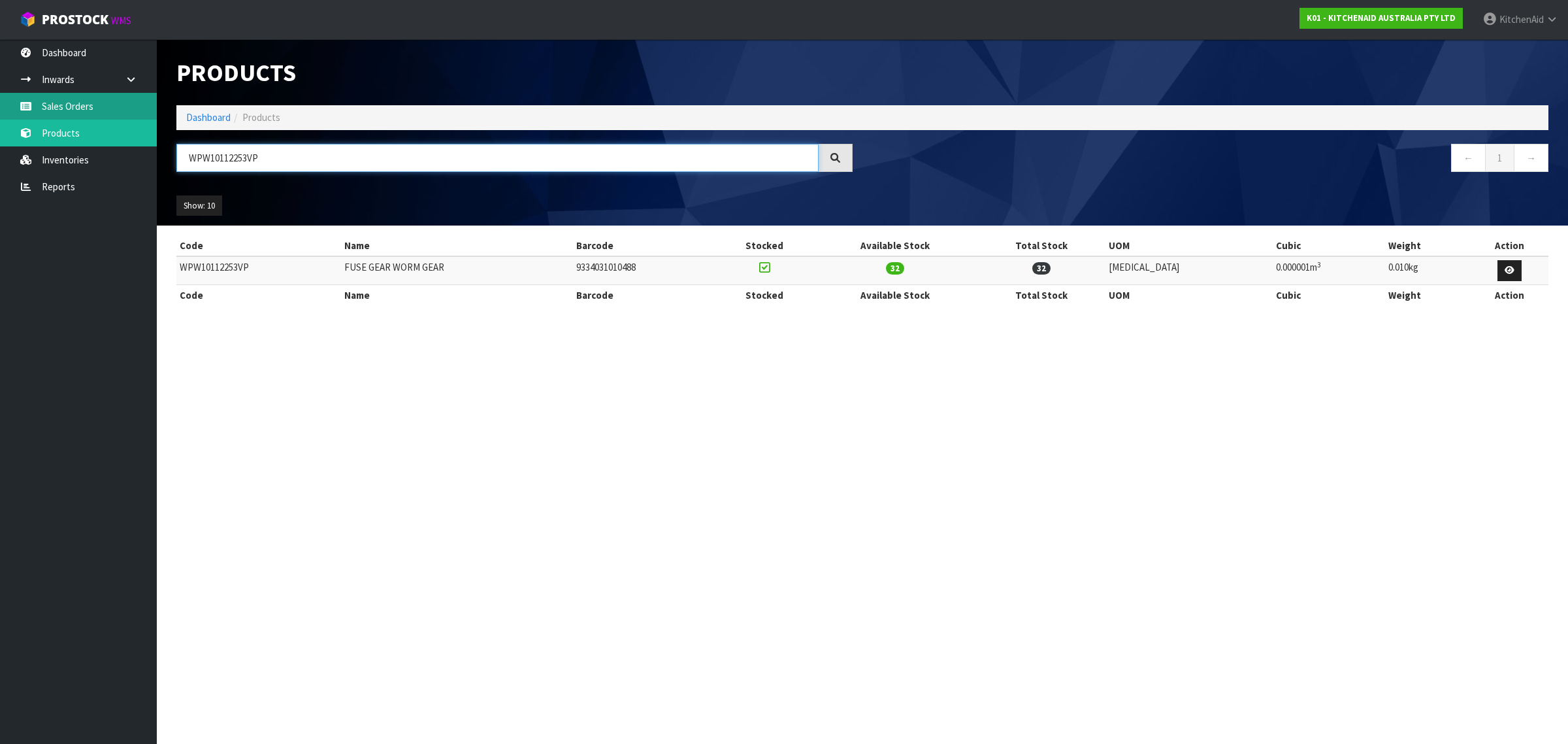
type input "WPW10112253VP"
click at [52, 102] on link "Sales Orders" at bounding box center [78, 106] width 157 height 27
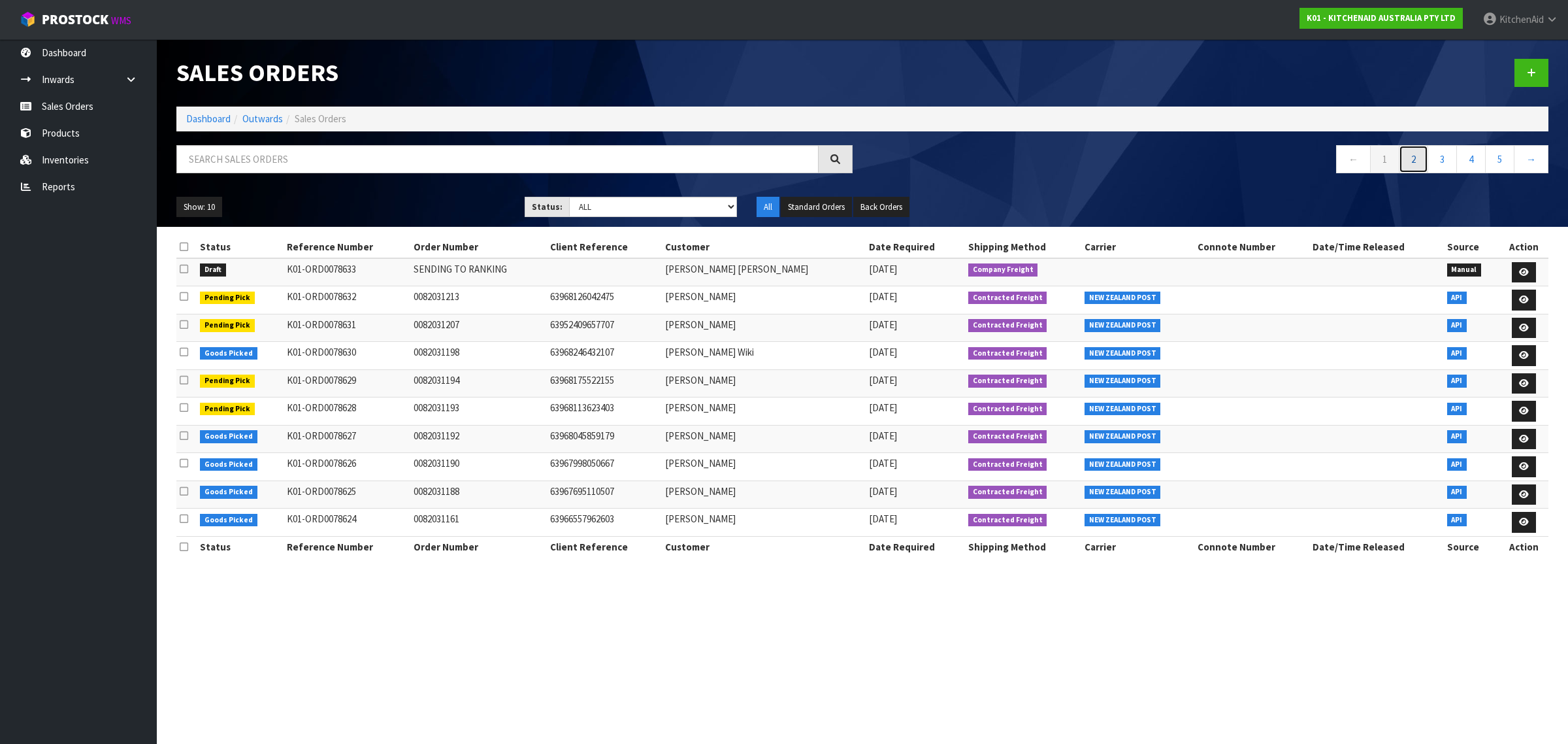
click at [1406, 155] on link "2" at bounding box center [1413, 159] width 30 height 28
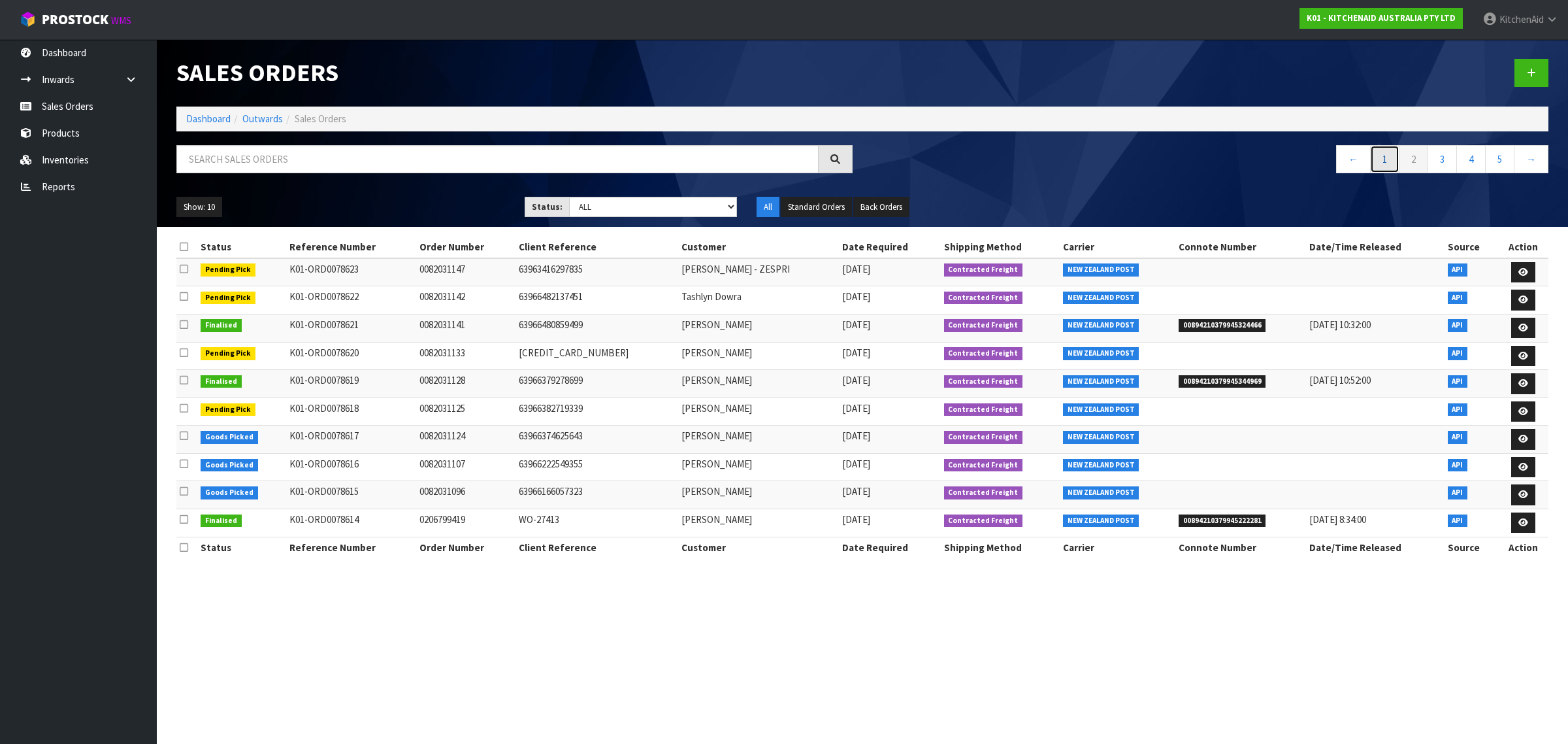
click at [1378, 157] on link "1" at bounding box center [1385, 159] width 30 height 28
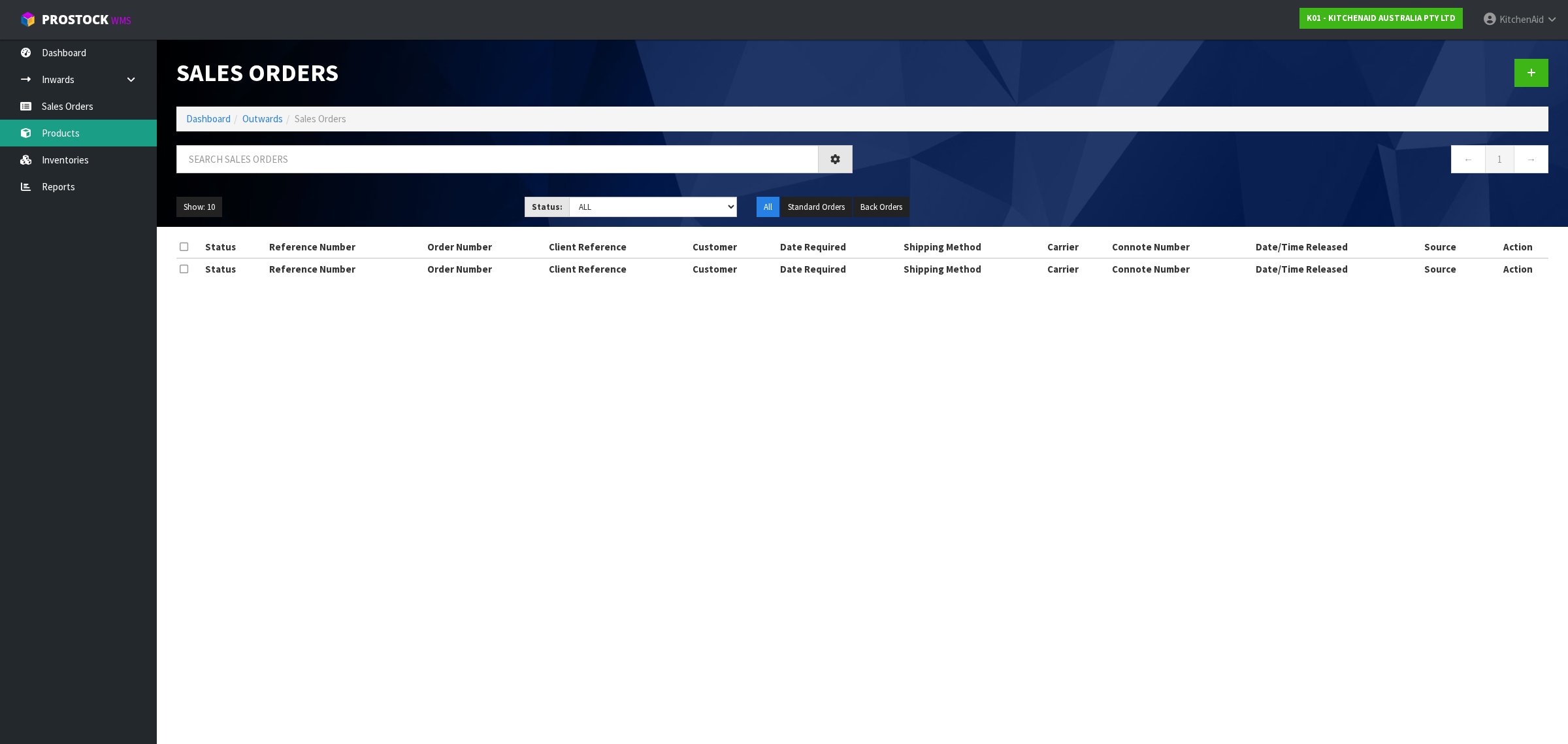
click at [52, 139] on link "Products" at bounding box center [78, 132] width 157 height 27
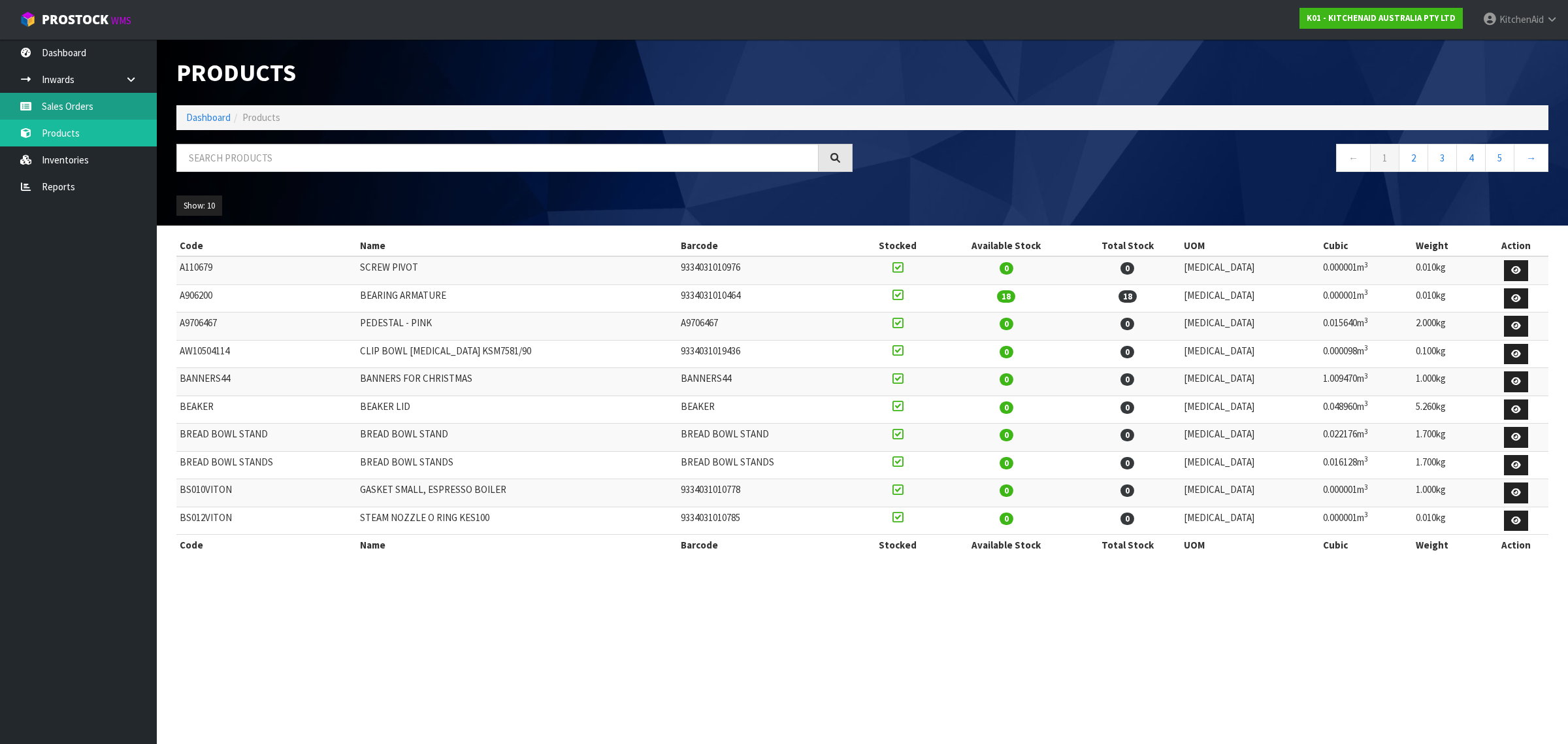
click at [64, 104] on link "Sales Orders" at bounding box center [78, 106] width 157 height 27
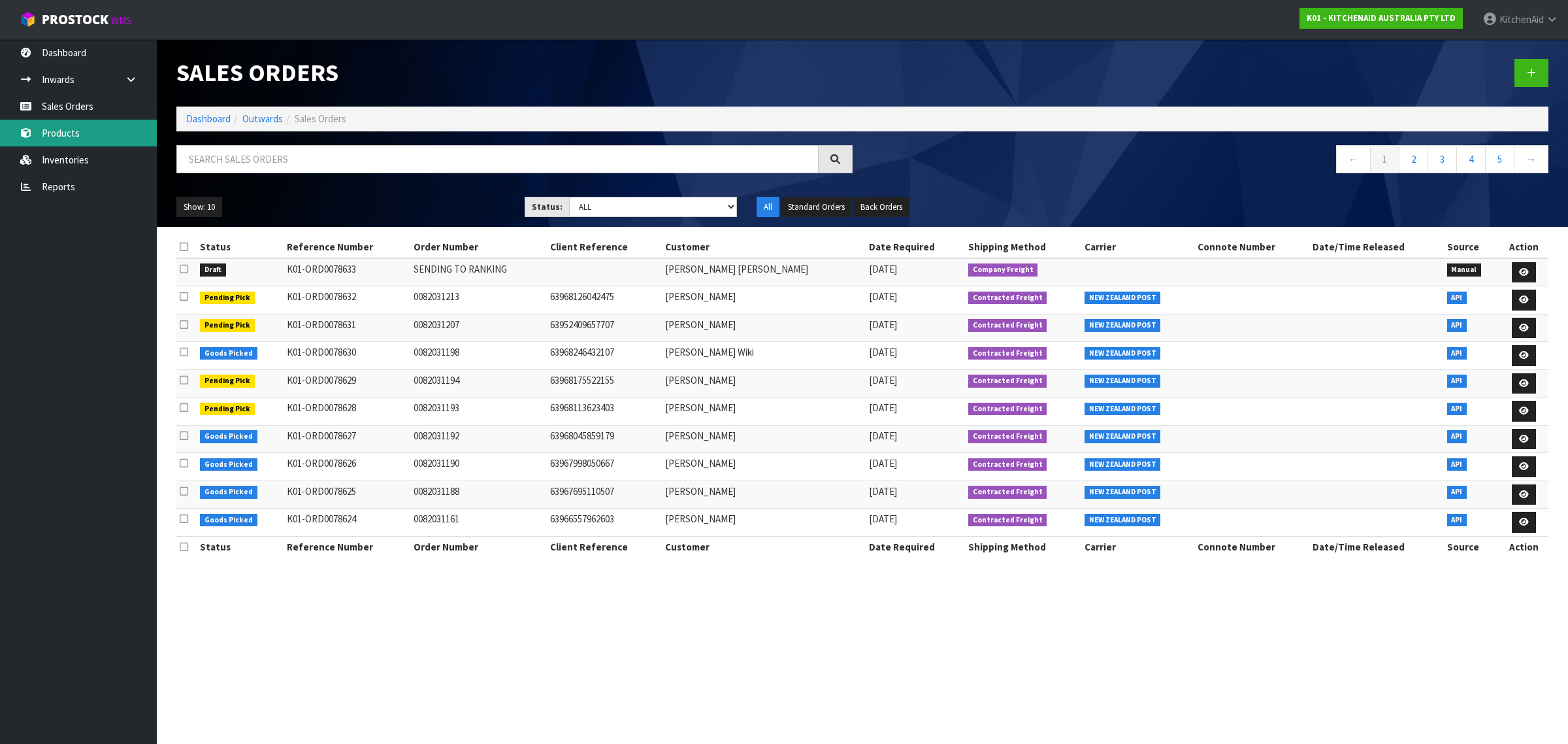
click at [92, 131] on link "Products" at bounding box center [78, 132] width 157 height 27
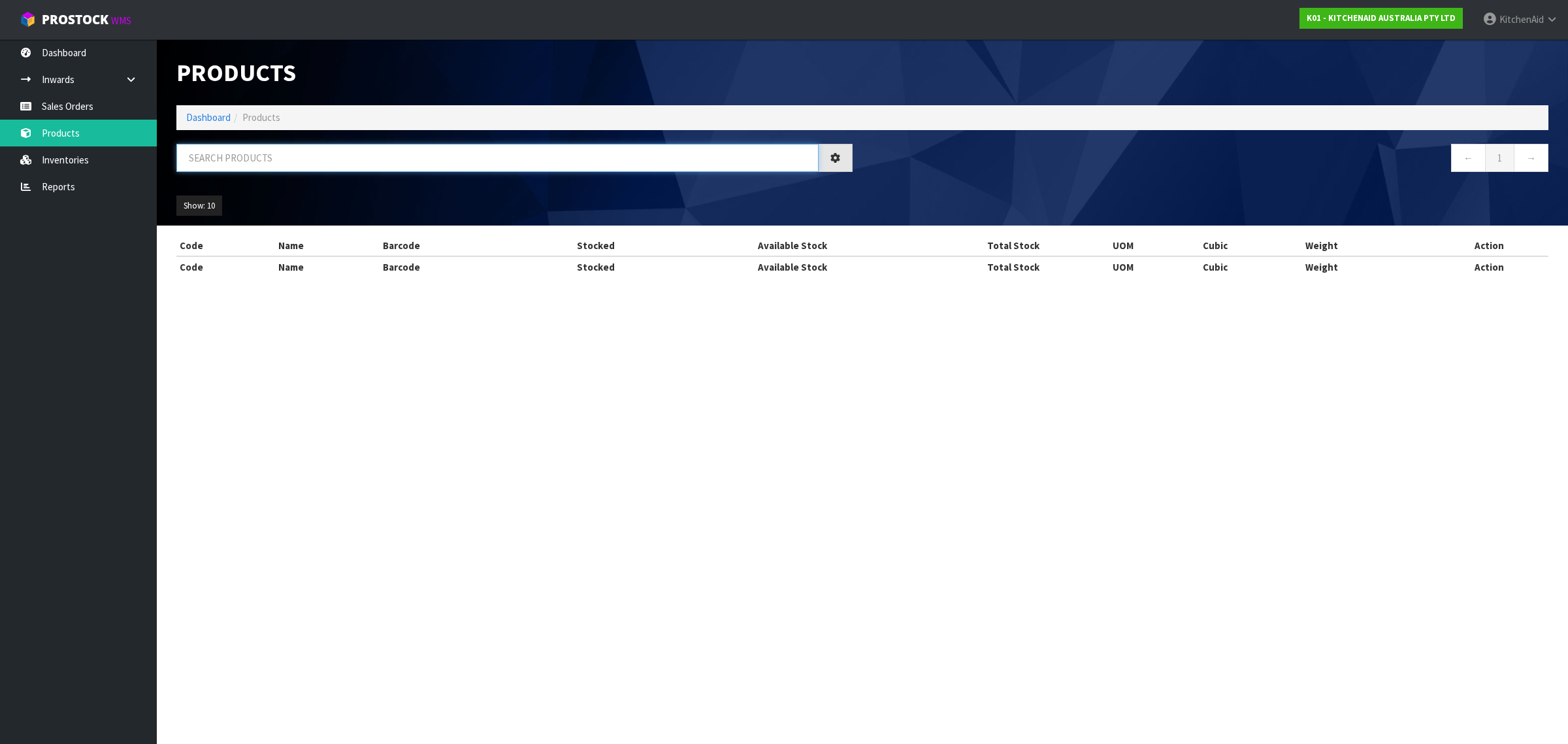
click at [344, 164] on input "text" at bounding box center [497, 158] width 642 height 28
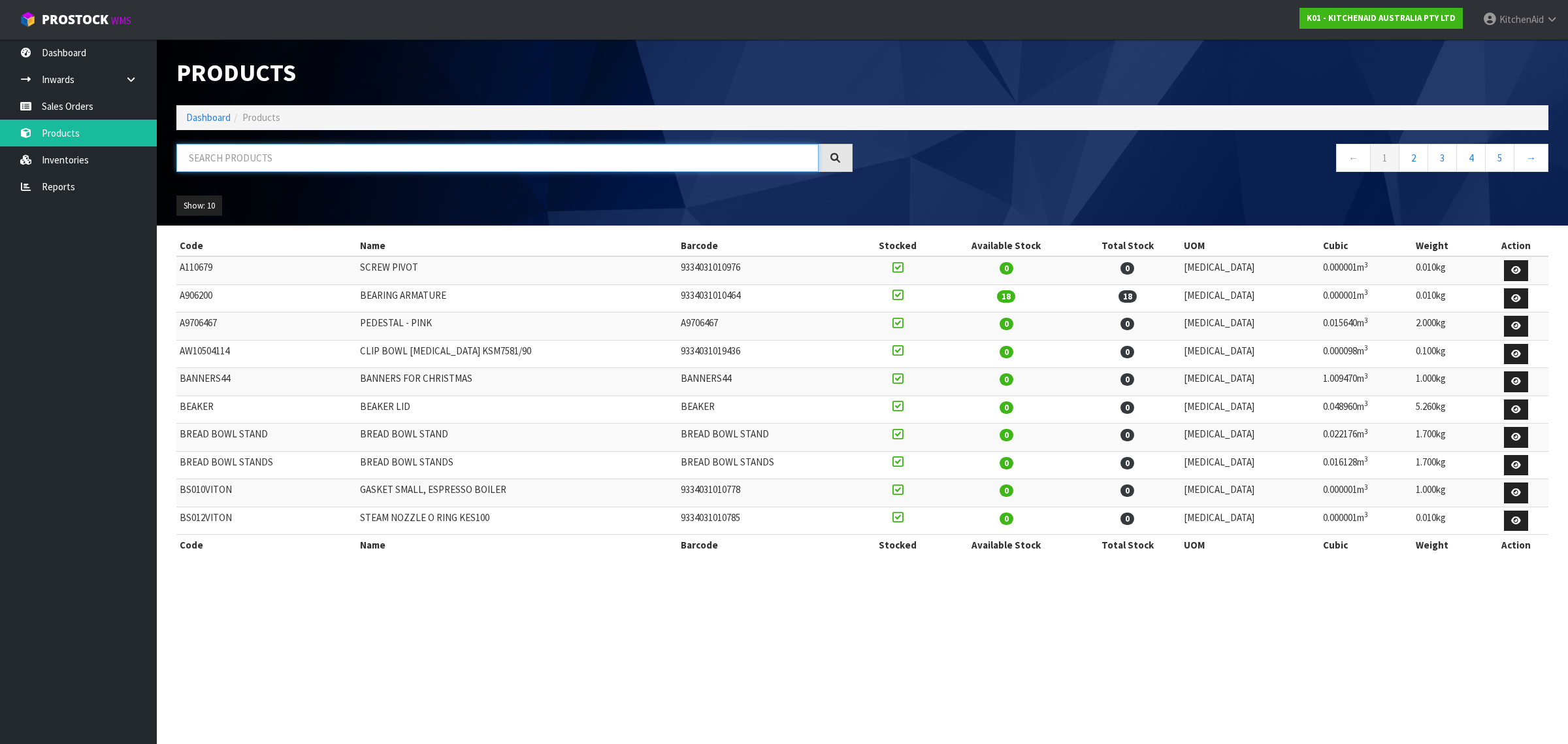
paste input "WPW10119326"
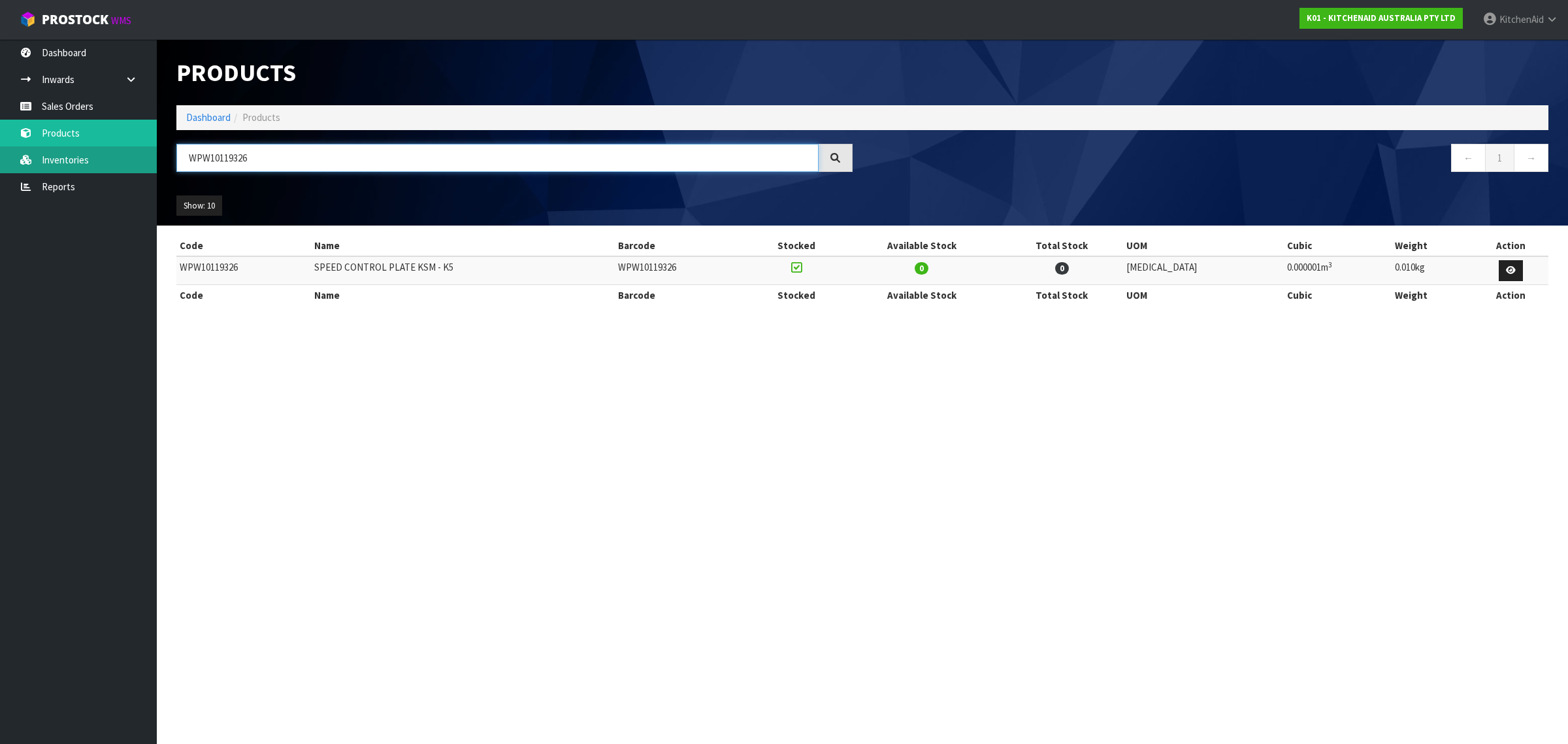
drag, startPoint x: 278, startPoint y: 161, endPoint x: 144, endPoint y: 159, distance: 134.0
click at [144, 159] on body "Toggle navigation ProStock WMS K01 - KITCHENAID AUSTRALIA PTY LTD [GEOGRAPHIC_D…" at bounding box center [784, 372] width 1568 height 744
paste input "10917701"
drag, startPoint x: 298, startPoint y: 164, endPoint x: 118, endPoint y: 178, distance: 180.5
click at [118, 178] on body "Toggle navigation ProStock WMS K01 - KITCHENAID AUSTRALIA PTY LTD [GEOGRAPHIC_D…" at bounding box center [784, 372] width 1568 height 744
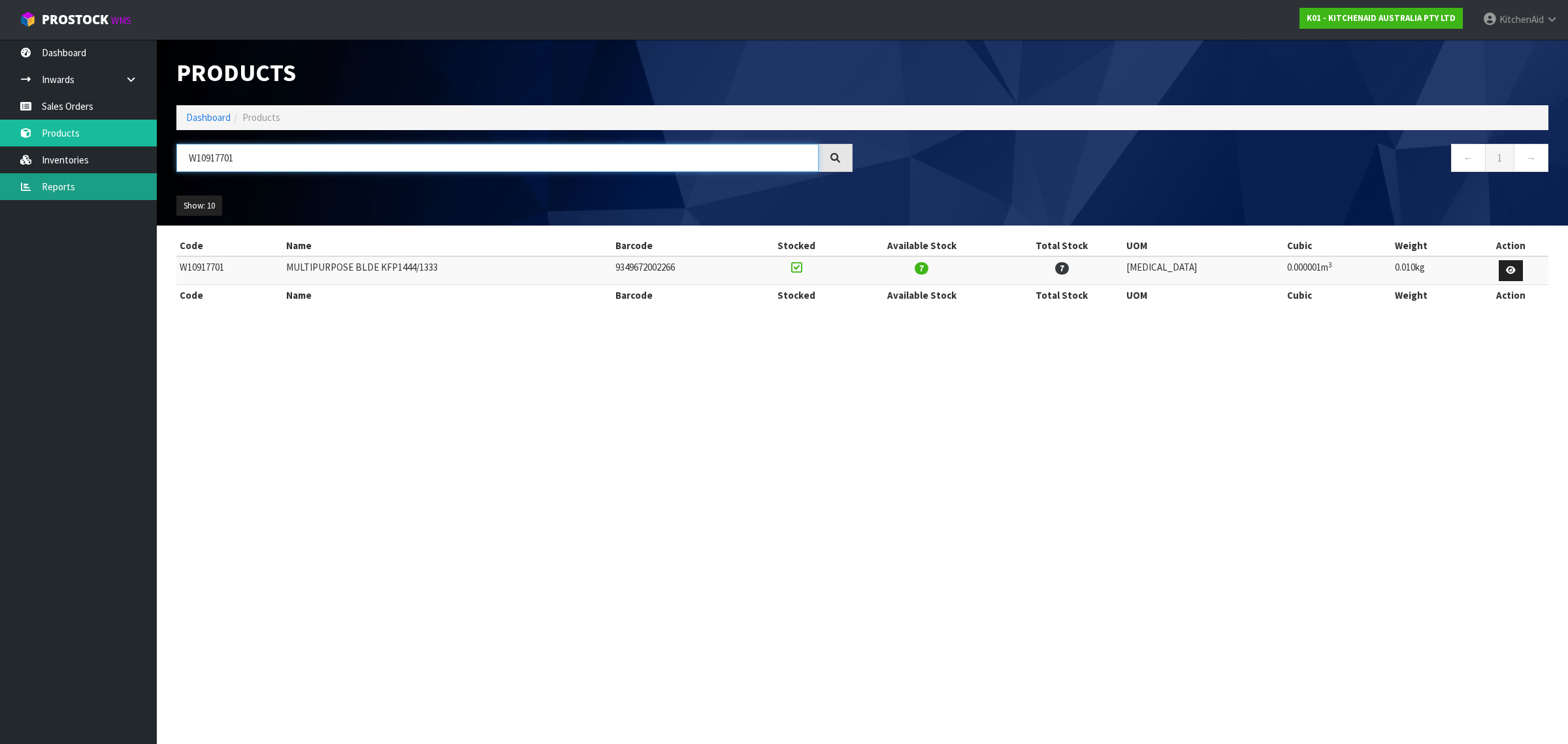
paste input "PW10234643"
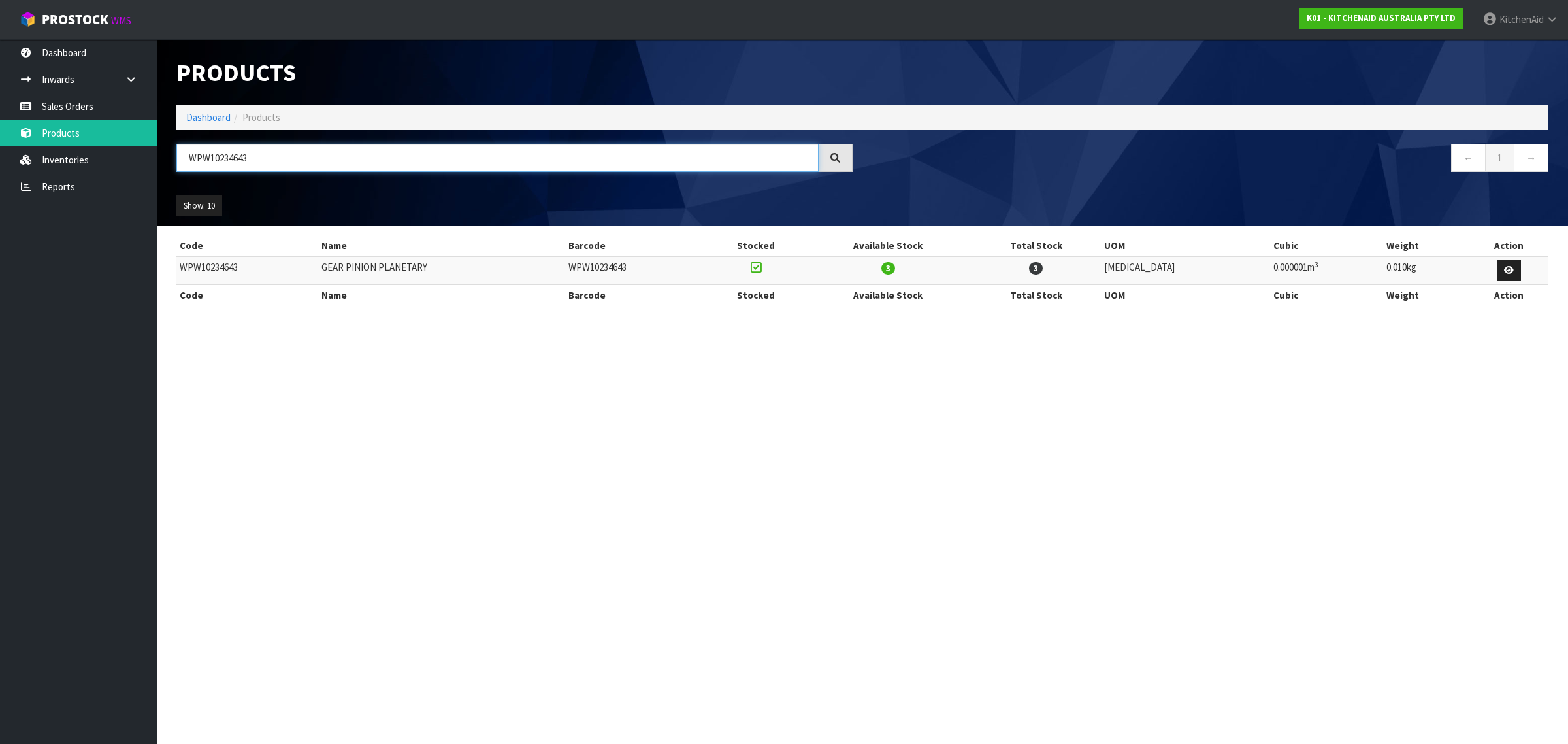
paste input "243368"
drag, startPoint x: 207, startPoint y: 143, endPoint x: 169, endPoint y: 136, distance: 38.6
click at [169, 136] on div "Products Import Products Drop file here to import csv template Dashboard Produc…" at bounding box center [863, 132] width 1391 height 186
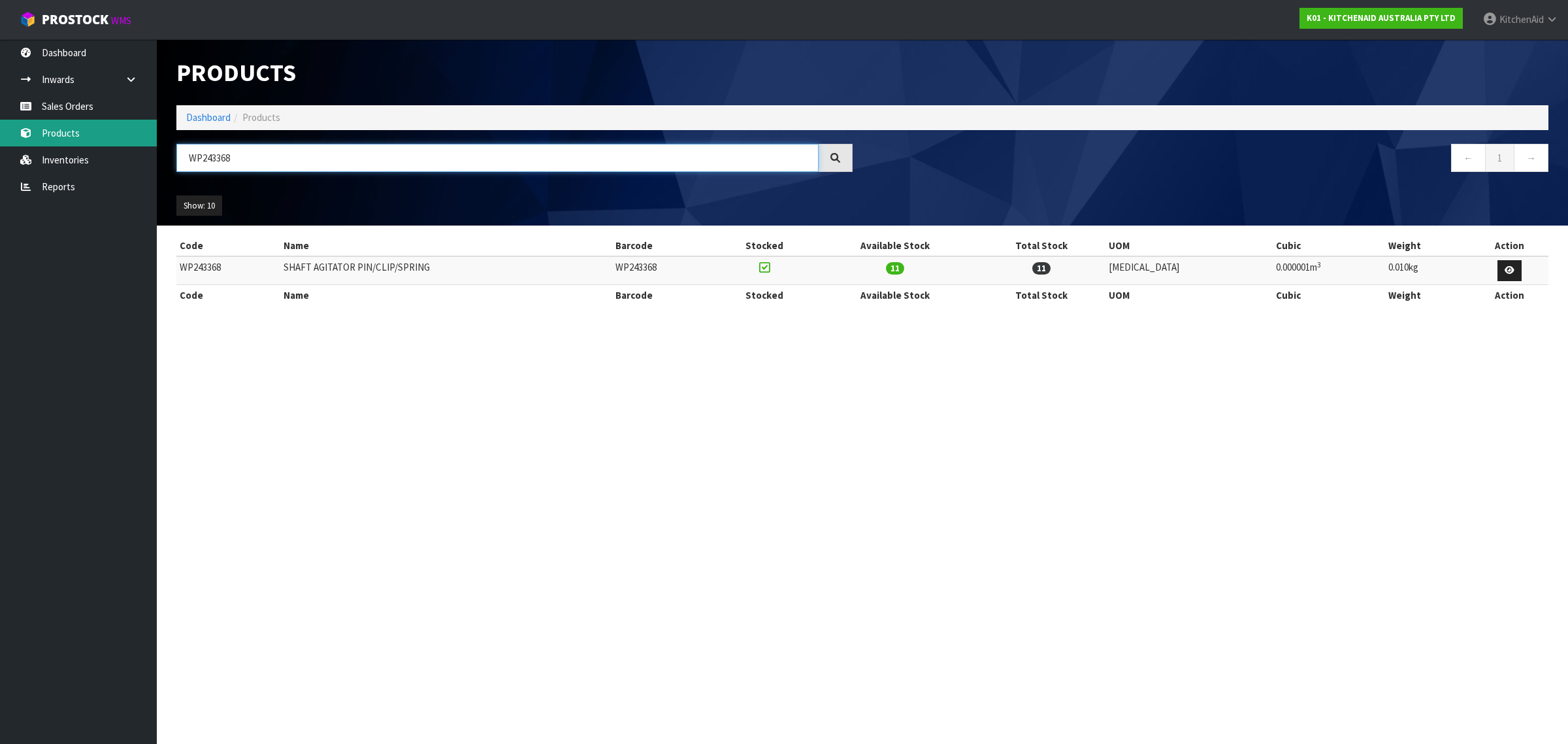
paste input "10380496"
drag, startPoint x: 251, startPoint y: 154, endPoint x: 85, endPoint y: 132, distance: 167.5
click at [85, 132] on body "Toggle navigation ProStock WMS K01 - KITCHENAID AUSTRALIA PTY LTD [GEOGRAPHIC_D…" at bounding box center [784, 372] width 1568 height 744
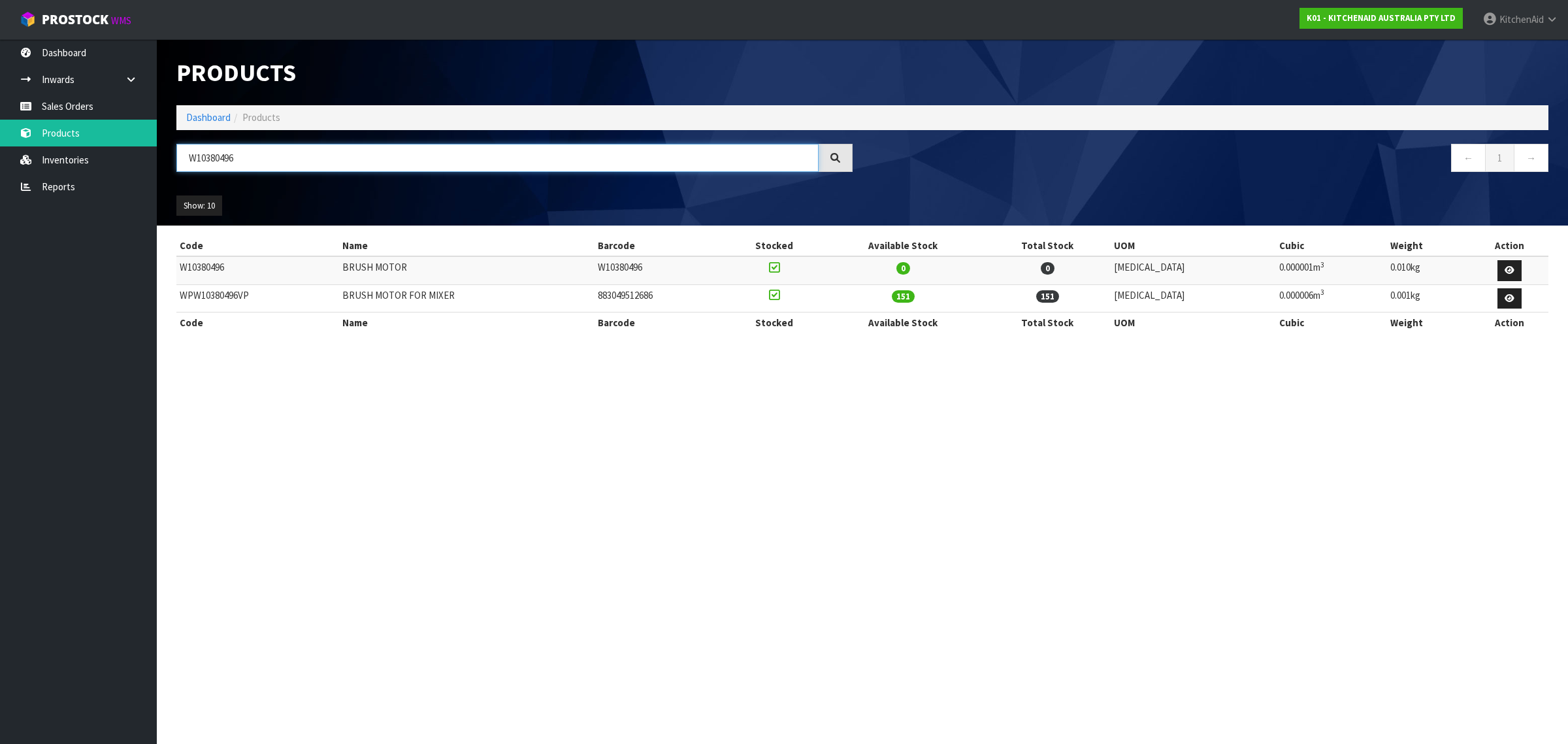
type input "W10380496"
drag, startPoint x: 258, startPoint y: 296, endPoint x: 177, endPoint y: 298, distance: 81.0
click at [177, 298] on td "WPW10380496VP" at bounding box center [257, 298] width 163 height 28
copy td "WPW10380496VP"
